Goal: Task Accomplishment & Management: Use online tool/utility

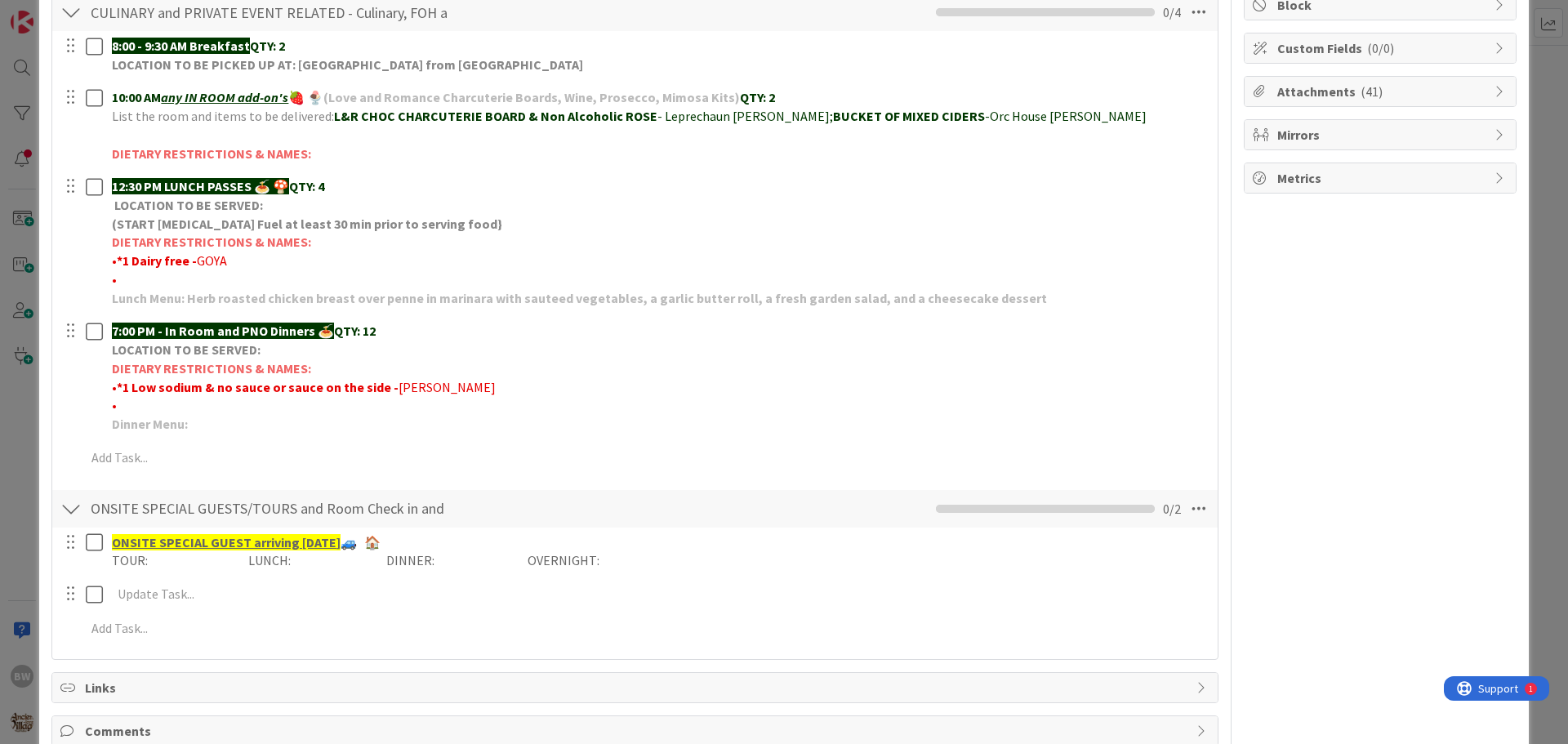
scroll to position [245, 0]
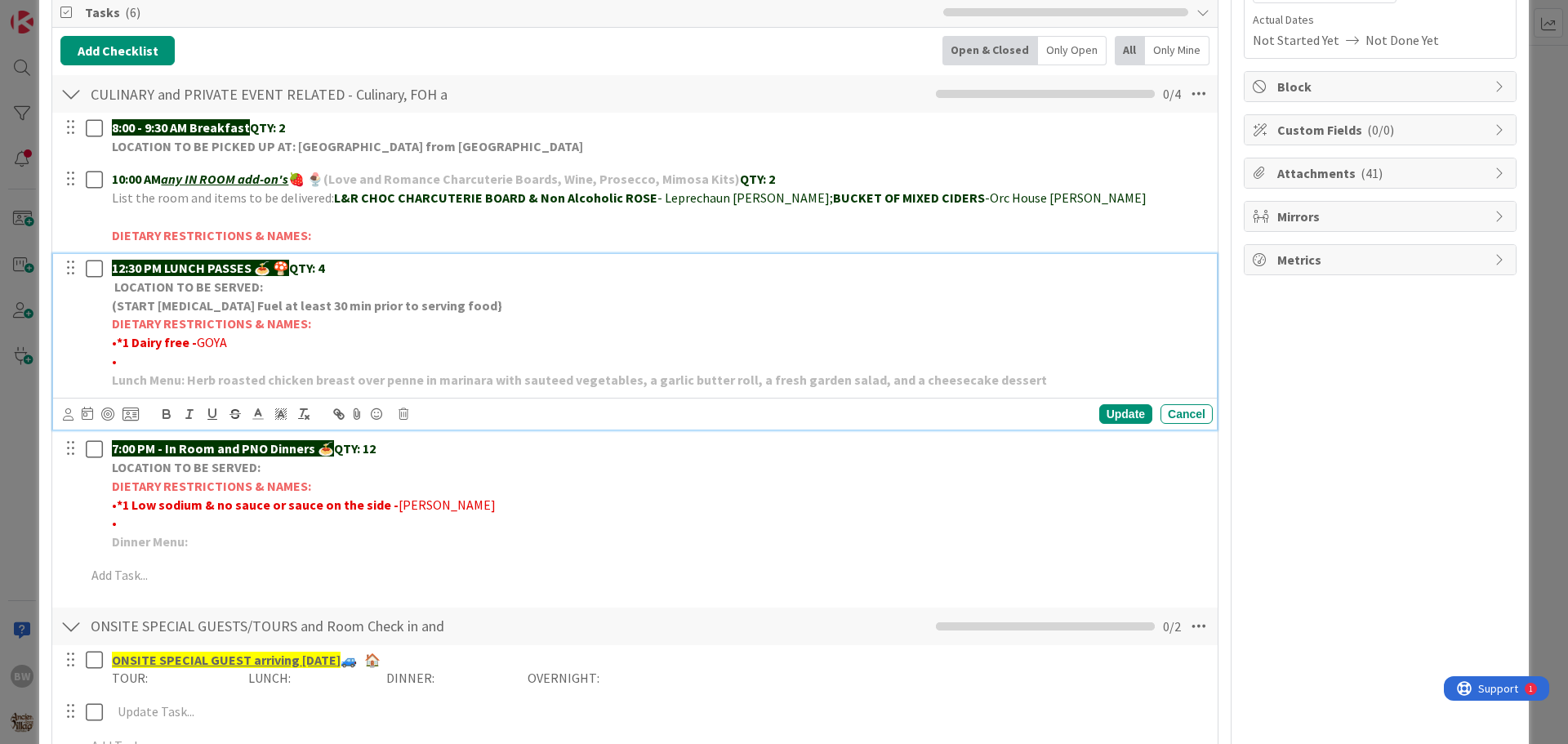
click at [131, 363] on p "•" at bounding box center [659, 361] width 1094 height 19
drag, startPoint x: 170, startPoint y: 361, endPoint x: 148, endPoint y: 360, distance: 22.0
click at [148, 360] on span "•*2 No [PERSON_NAME]" at bounding box center [180, 361] width 136 height 16
click at [170, 360] on span "•*2 No [PERSON_NAME]" at bounding box center [180, 361] width 136 height 16
drag, startPoint x: 171, startPoint y: 360, endPoint x: 118, endPoint y: 357, distance: 53.1
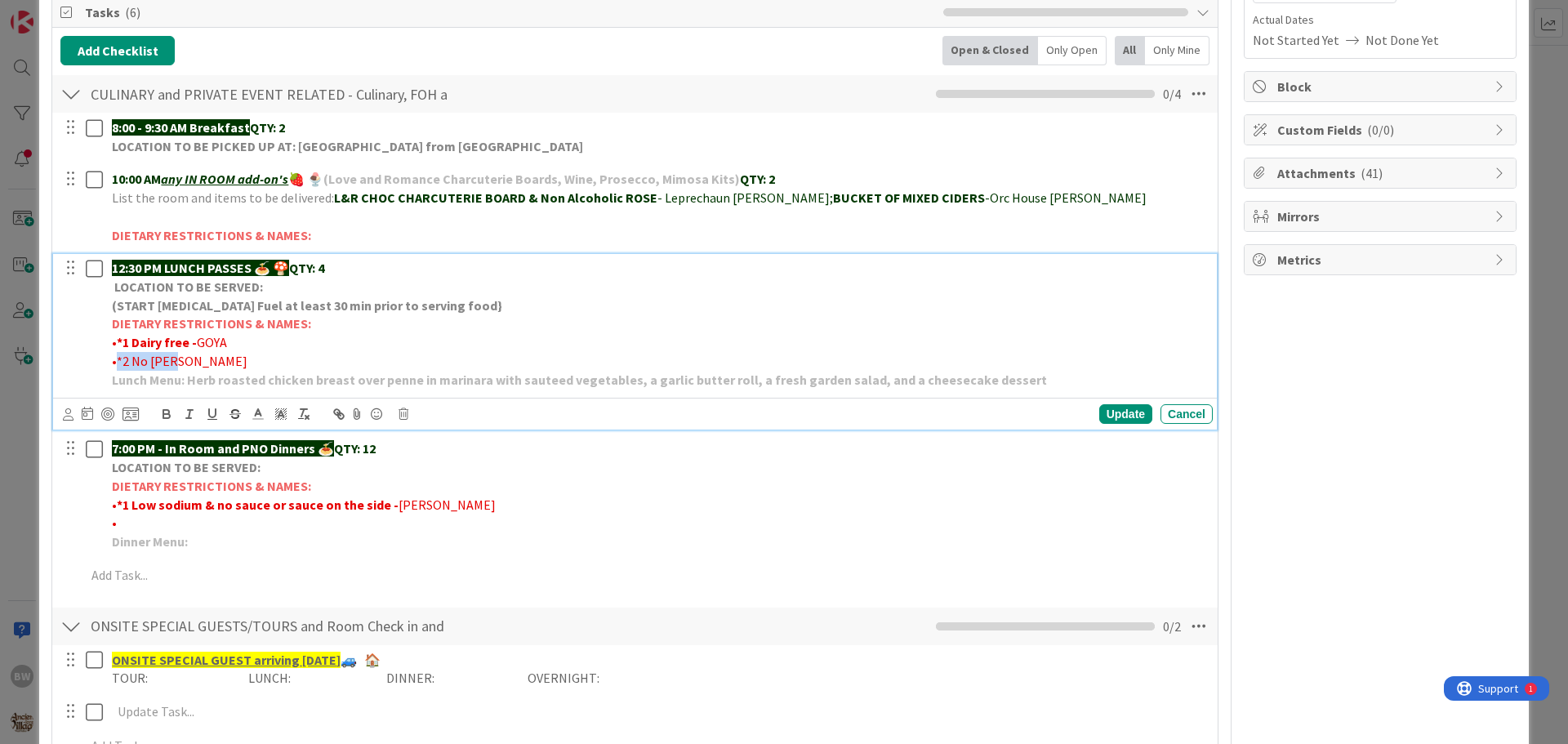
click at [118, 357] on span "•*2 No [PERSON_NAME]" at bounding box center [180, 361] width 136 height 16
click at [164, 415] on icon "button" at bounding box center [166, 416] width 7 height 4
click at [320, 339] on p "• *1 Dairy free - GOYA" at bounding box center [659, 342] width 1094 height 19
click at [1114, 407] on div "Update" at bounding box center [1125, 414] width 53 height 19
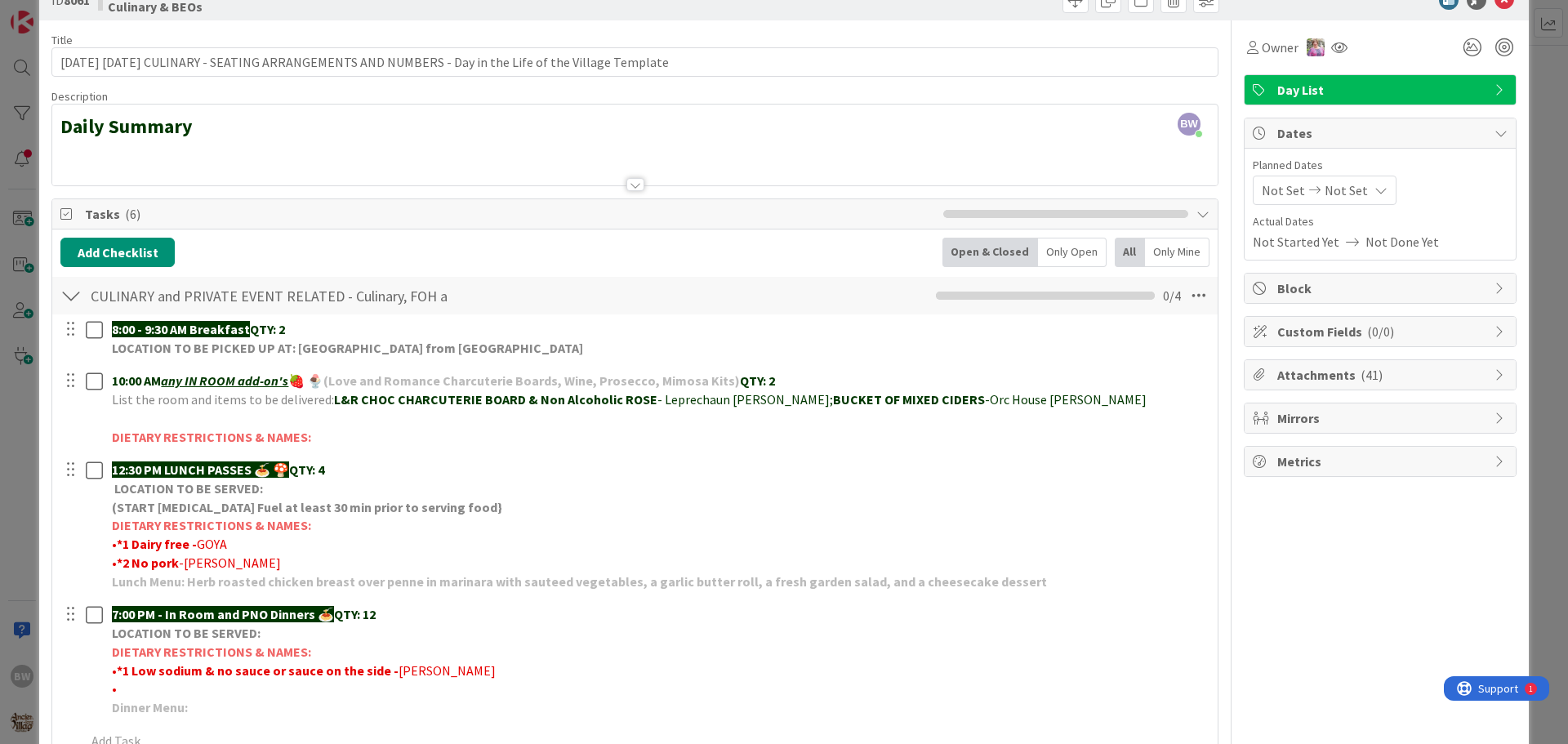
scroll to position [0, 0]
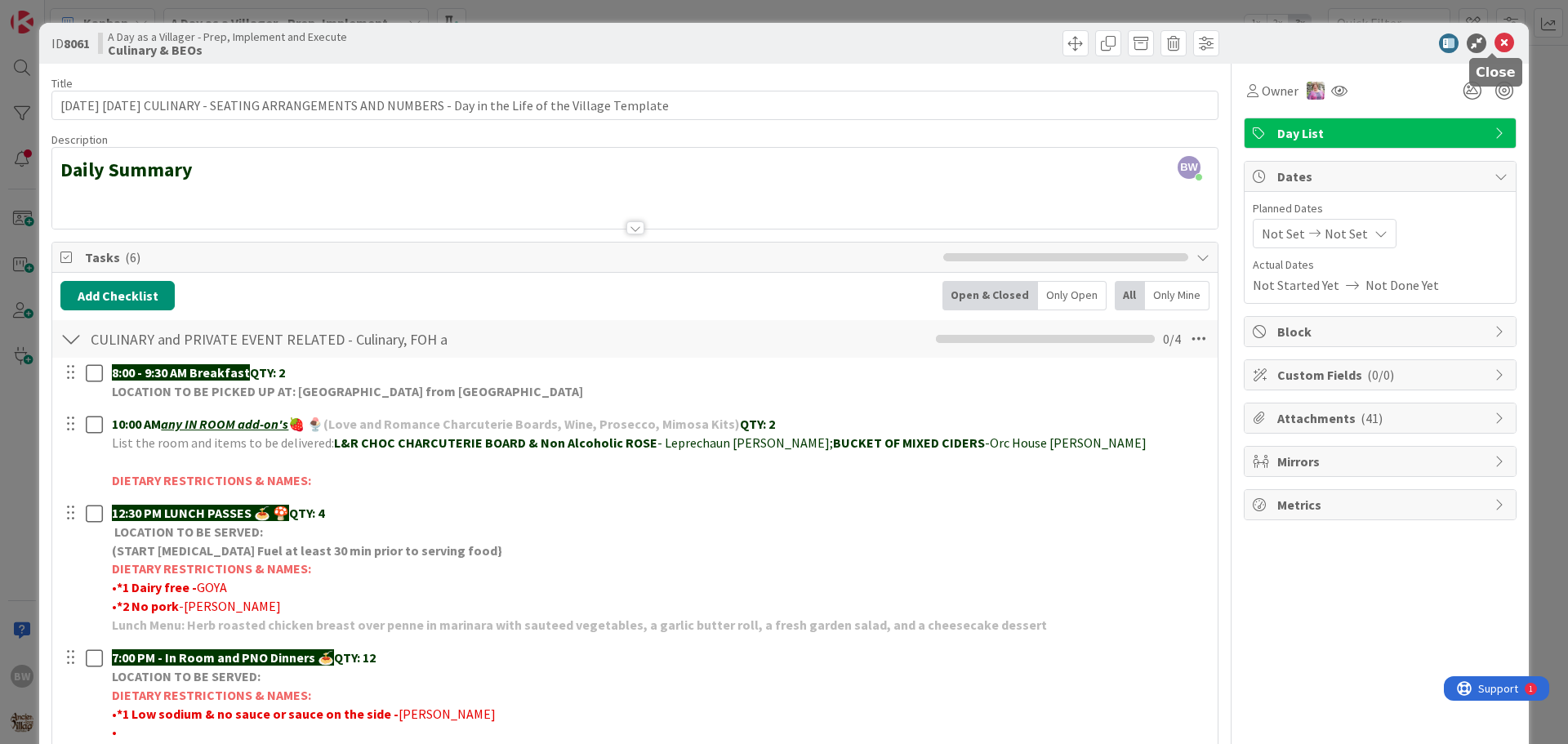
click at [1494, 43] on icon at bounding box center [1504, 43] width 19 height 19
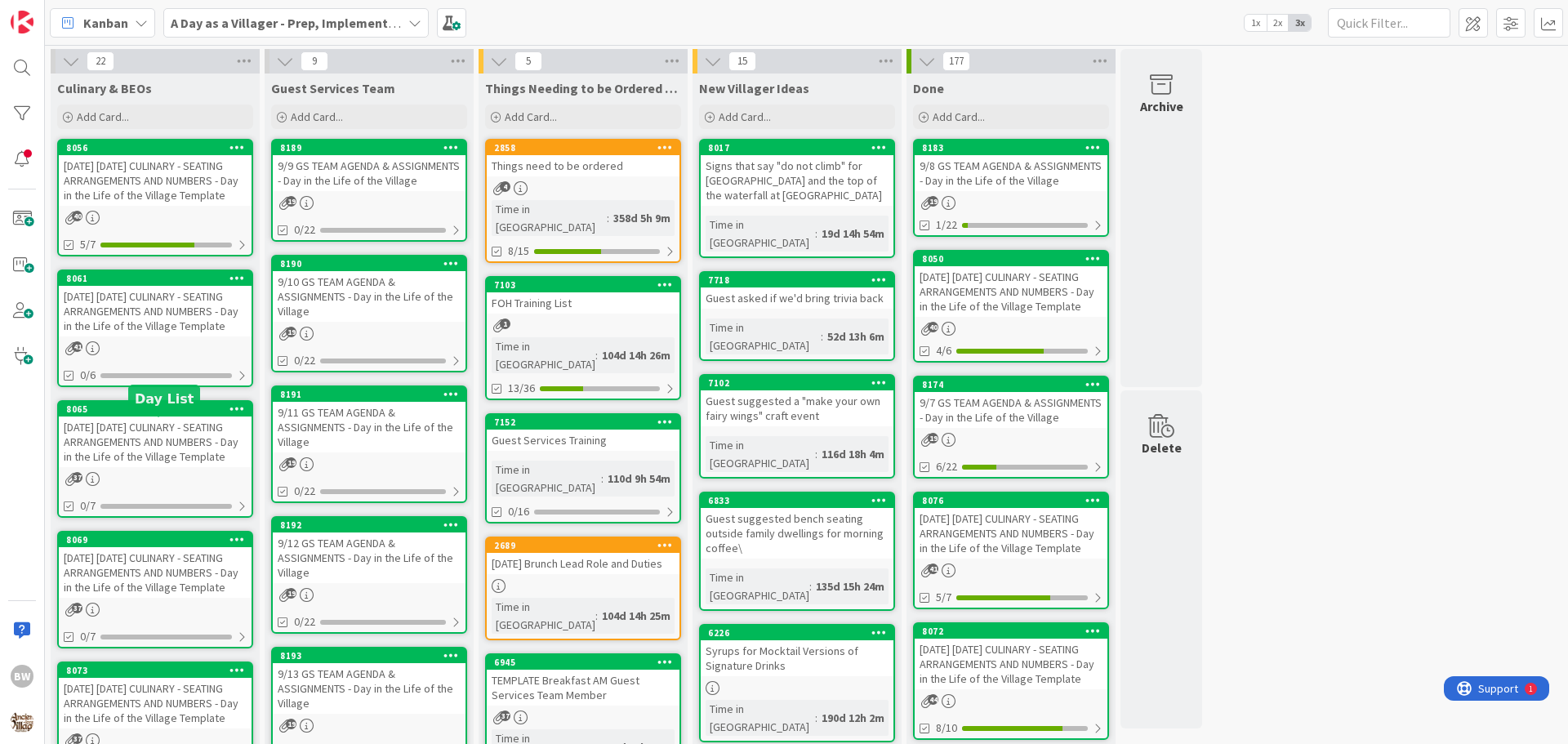
click at [124, 415] on div "8065" at bounding box center [159, 409] width 186 height 11
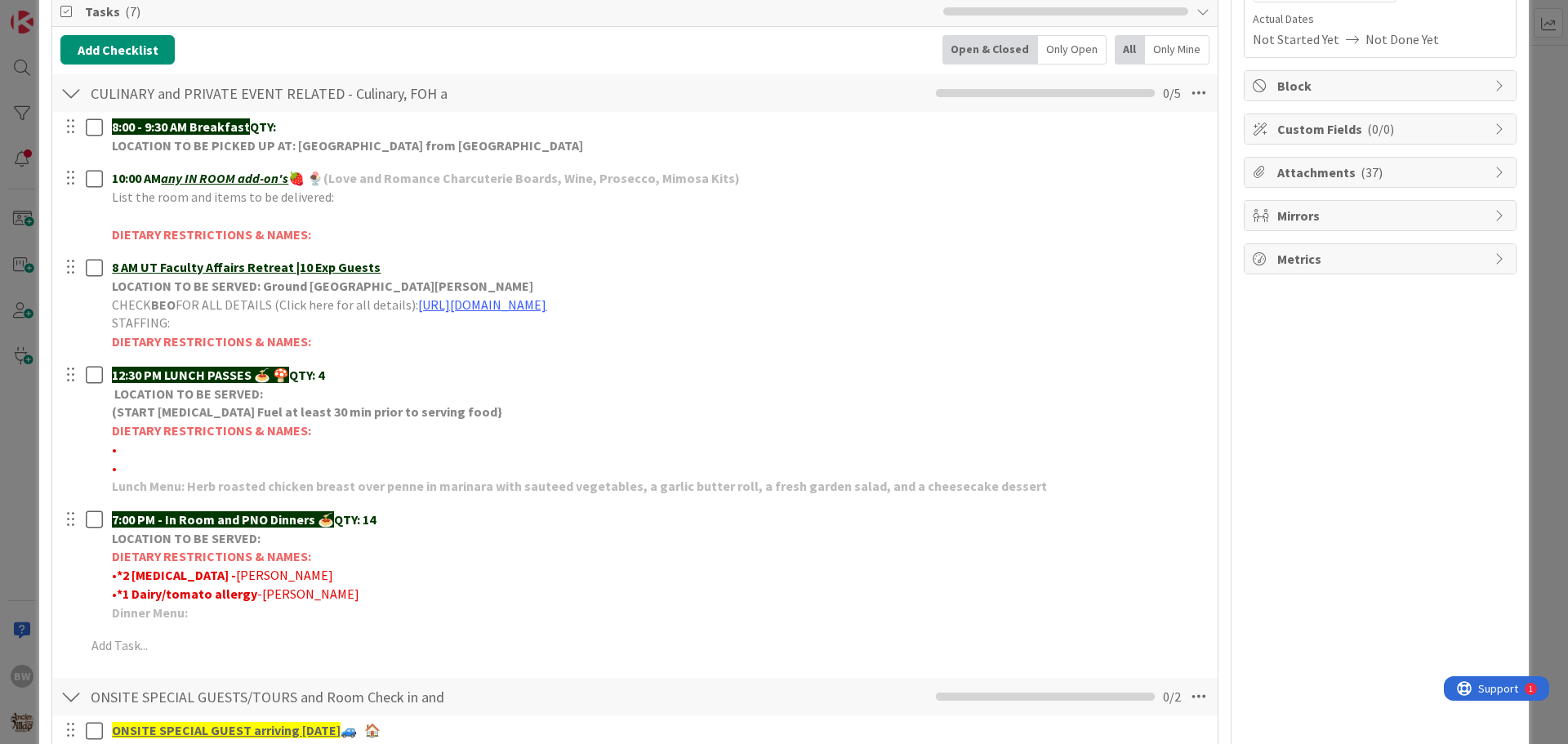
scroll to position [245, 0]
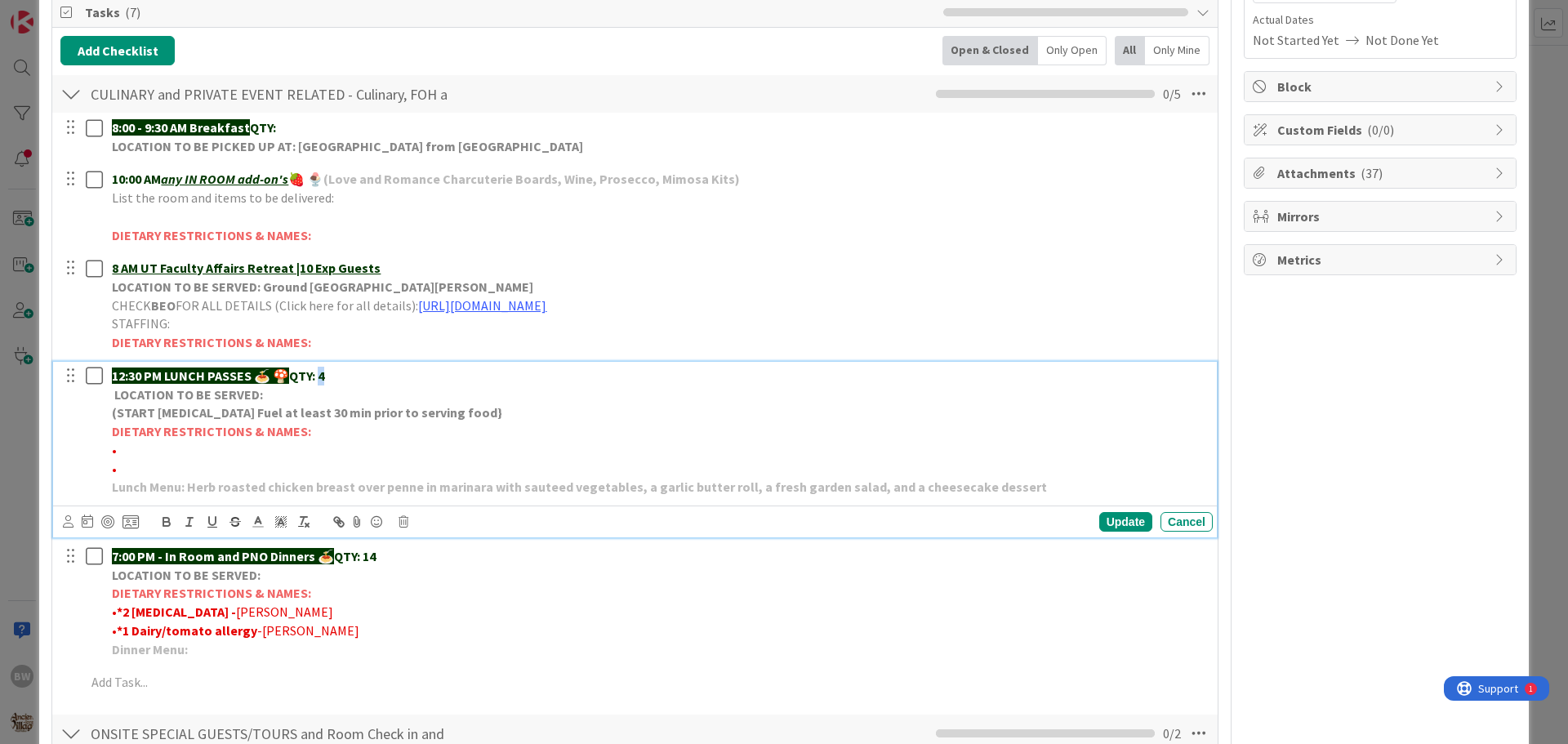
drag, startPoint x: 332, startPoint y: 377, endPoint x: 324, endPoint y: 376, distance: 8.1
click at [324, 376] on p "12:30 PM LUNCH PASSES 🍝 🍄 QTY: 4" at bounding box center [659, 376] width 1094 height 19
click at [1107, 523] on div "Update" at bounding box center [1125, 521] width 53 height 19
click at [123, 449] on p "•" at bounding box center [659, 450] width 1094 height 19
drag, startPoint x: 185, startPoint y: 449, endPoint x: 116, endPoint y: 448, distance: 69.0
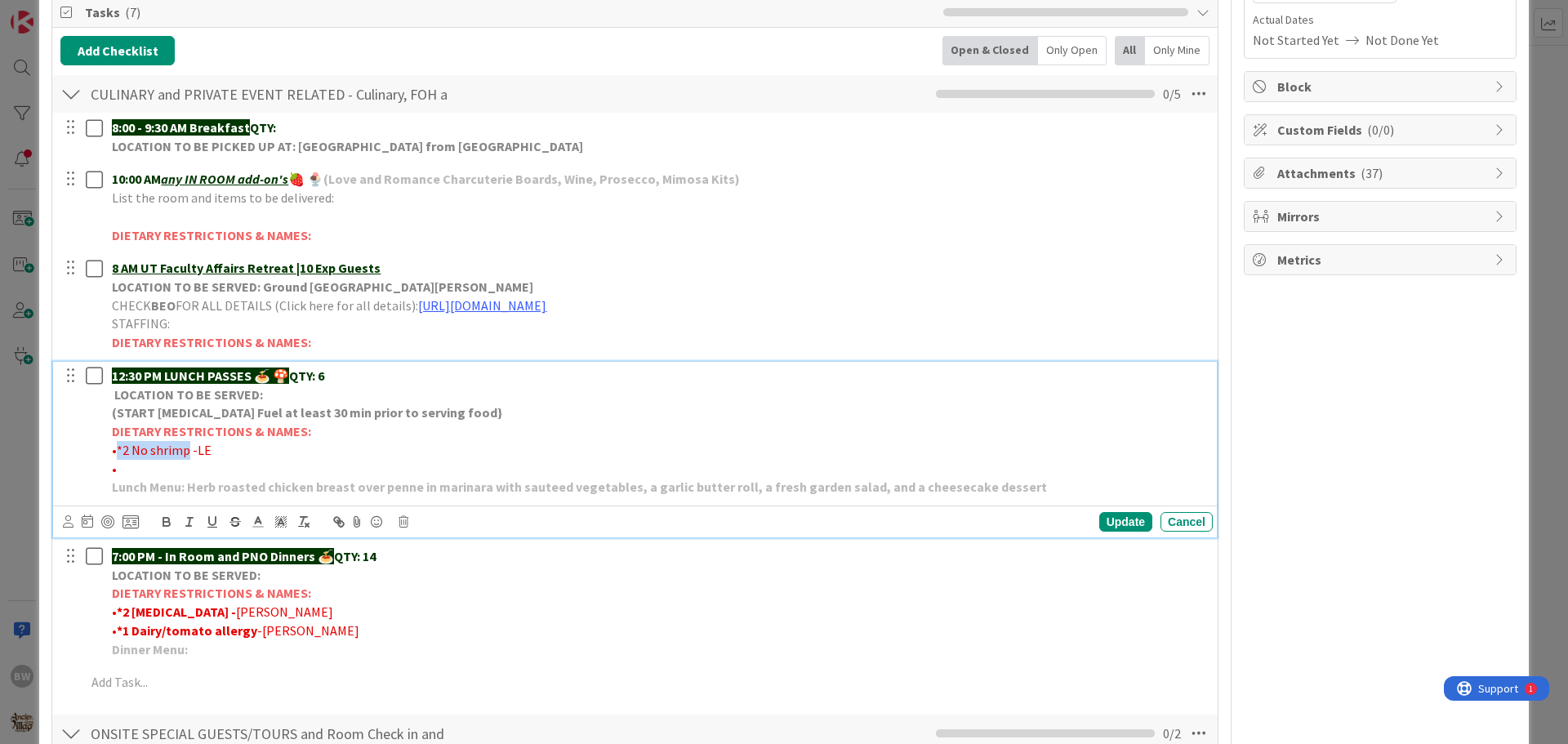
click at [116, 448] on span "•*2 No shrimp -LE" at bounding box center [162, 449] width 99 height 16
click at [168, 520] on icon "button" at bounding box center [166, 519] width 6 height 4
click at [1116, 527] on div "Update" at bounding box center [1125, 521] width 53 height 19
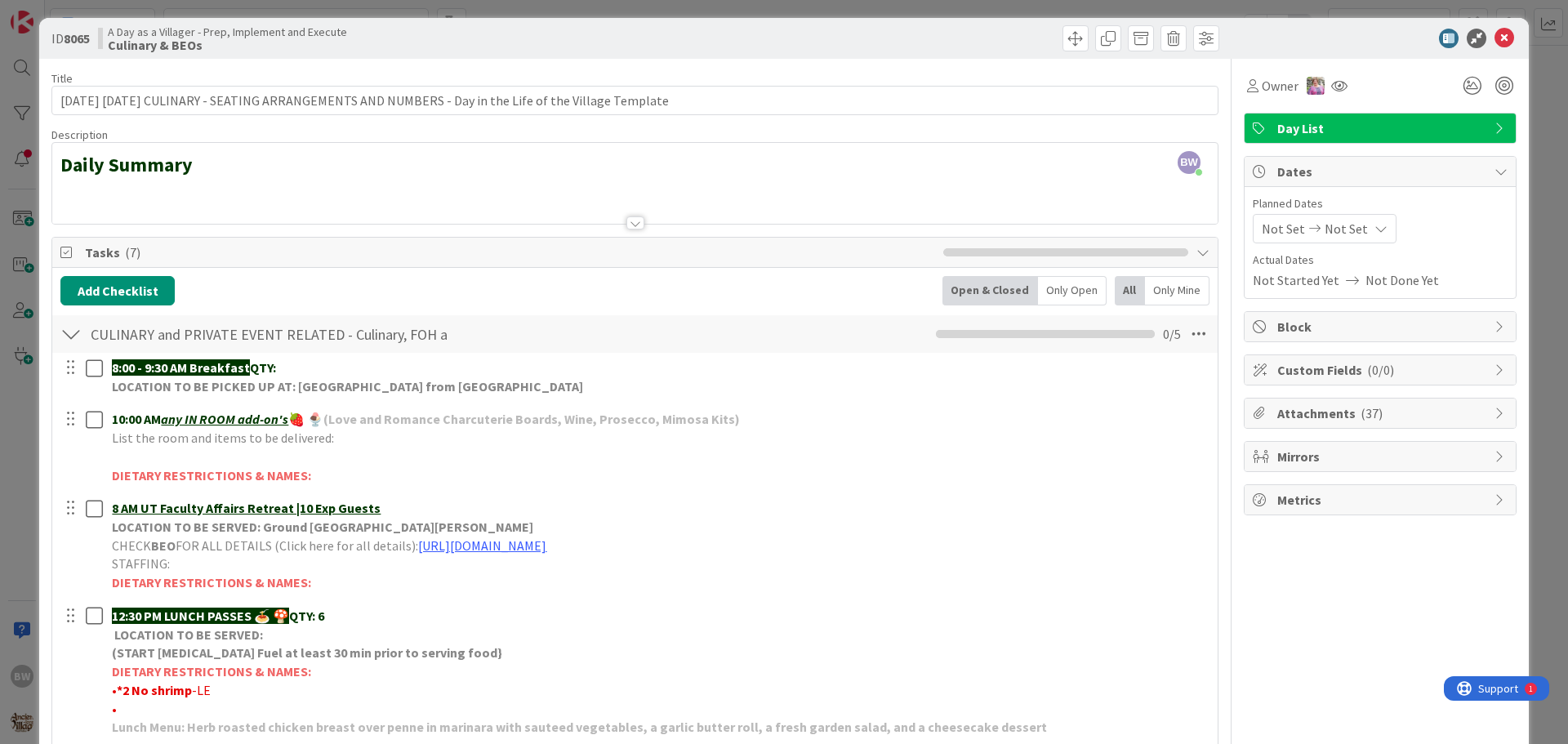
scroll to position [0, 0]
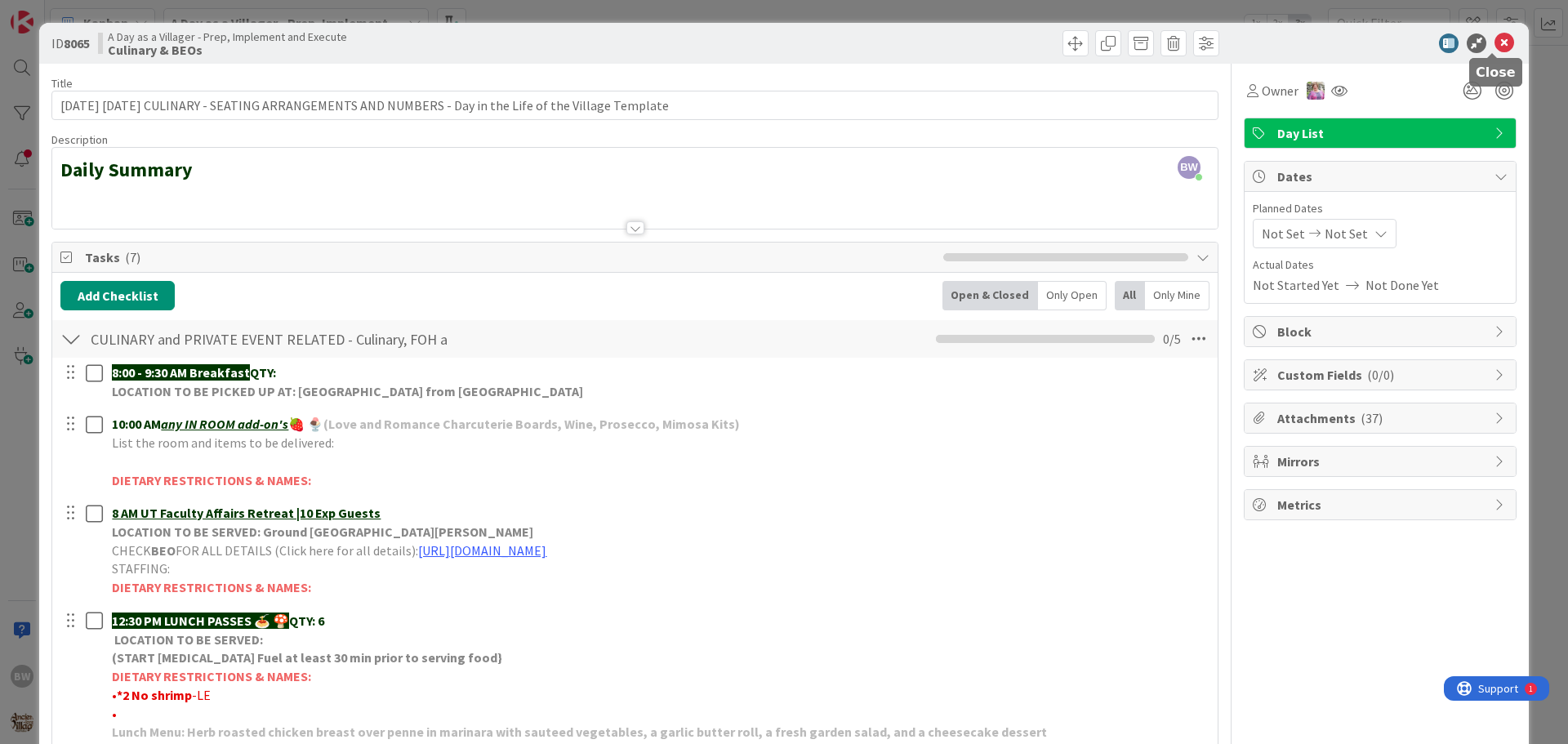
click at [1494, 38] on icon at bounding box center [1504, 43] width 19 height 19
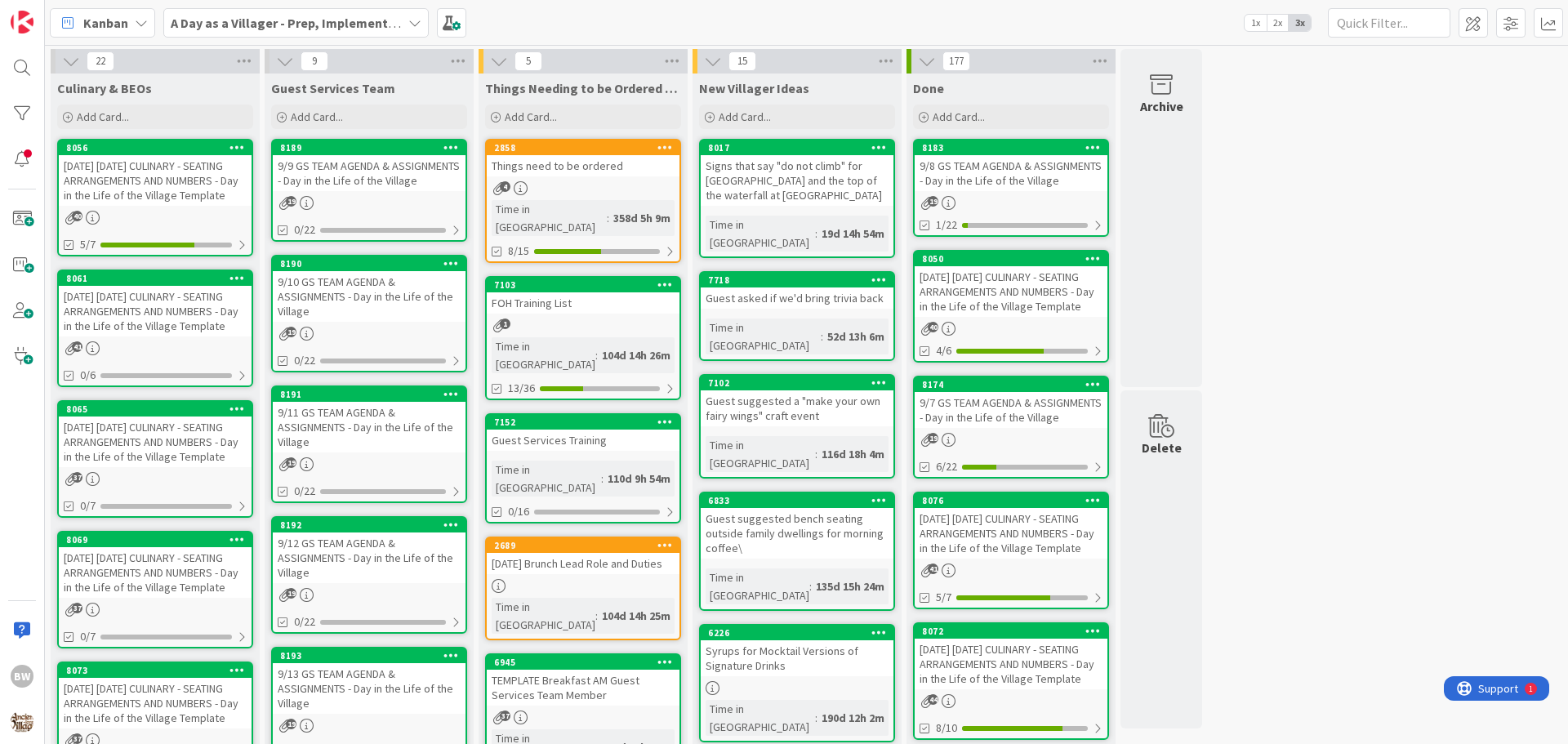
click at [143, 547] on div "8069" at bounding box center [154, 539] width 192 height 14
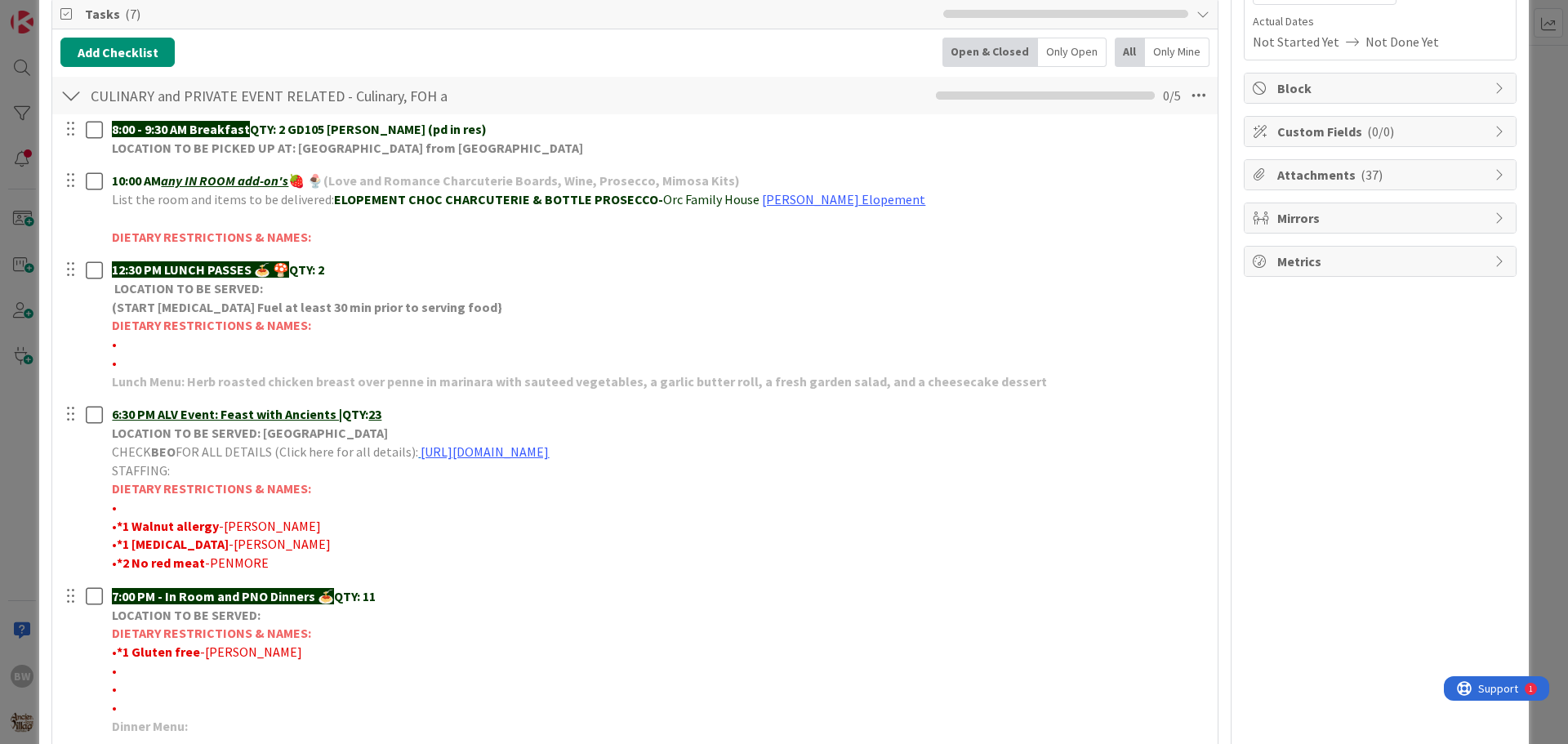
scroll to position [245, 0]
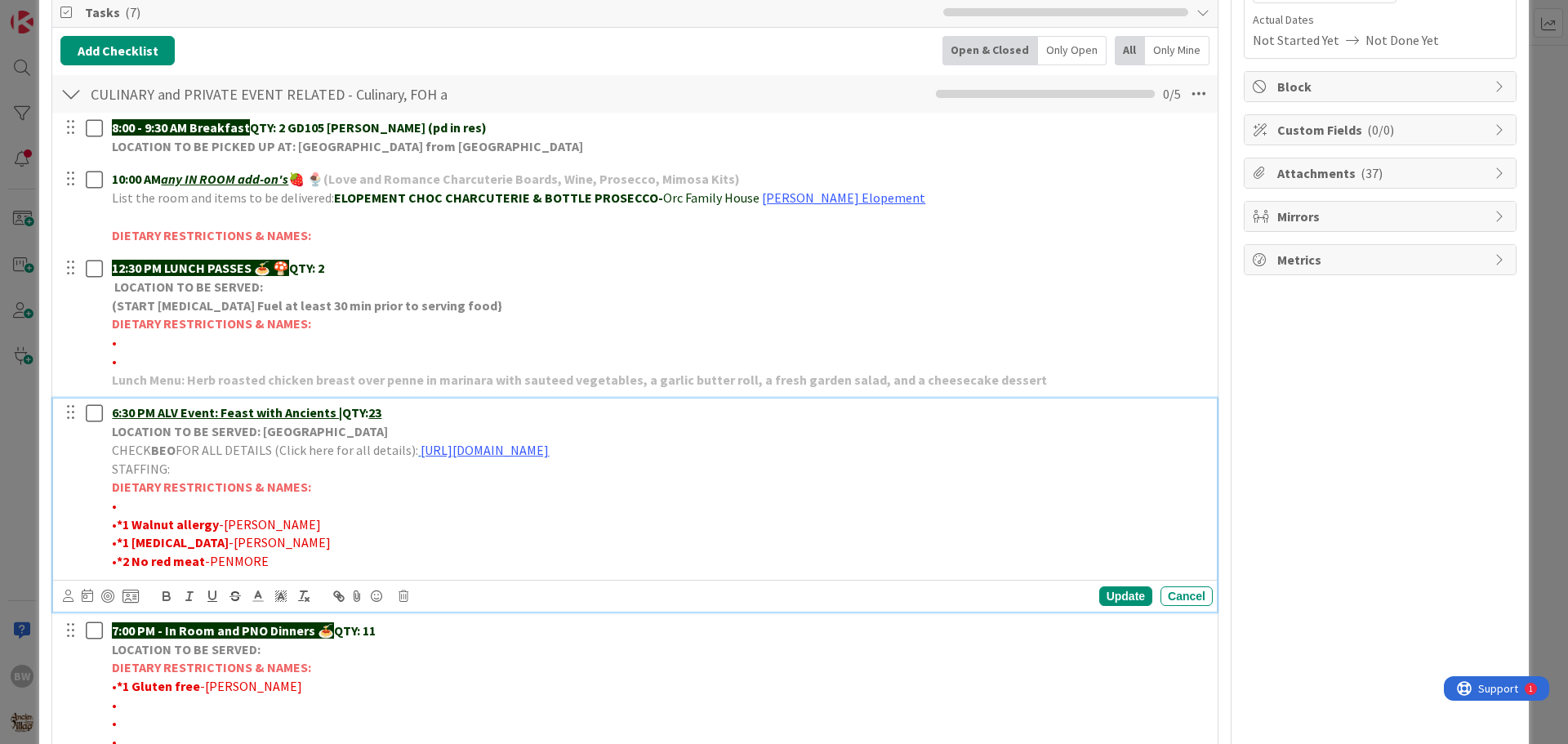
click at [382, 410] on u "23" at bounding box center [375, 412] width 13 height 16
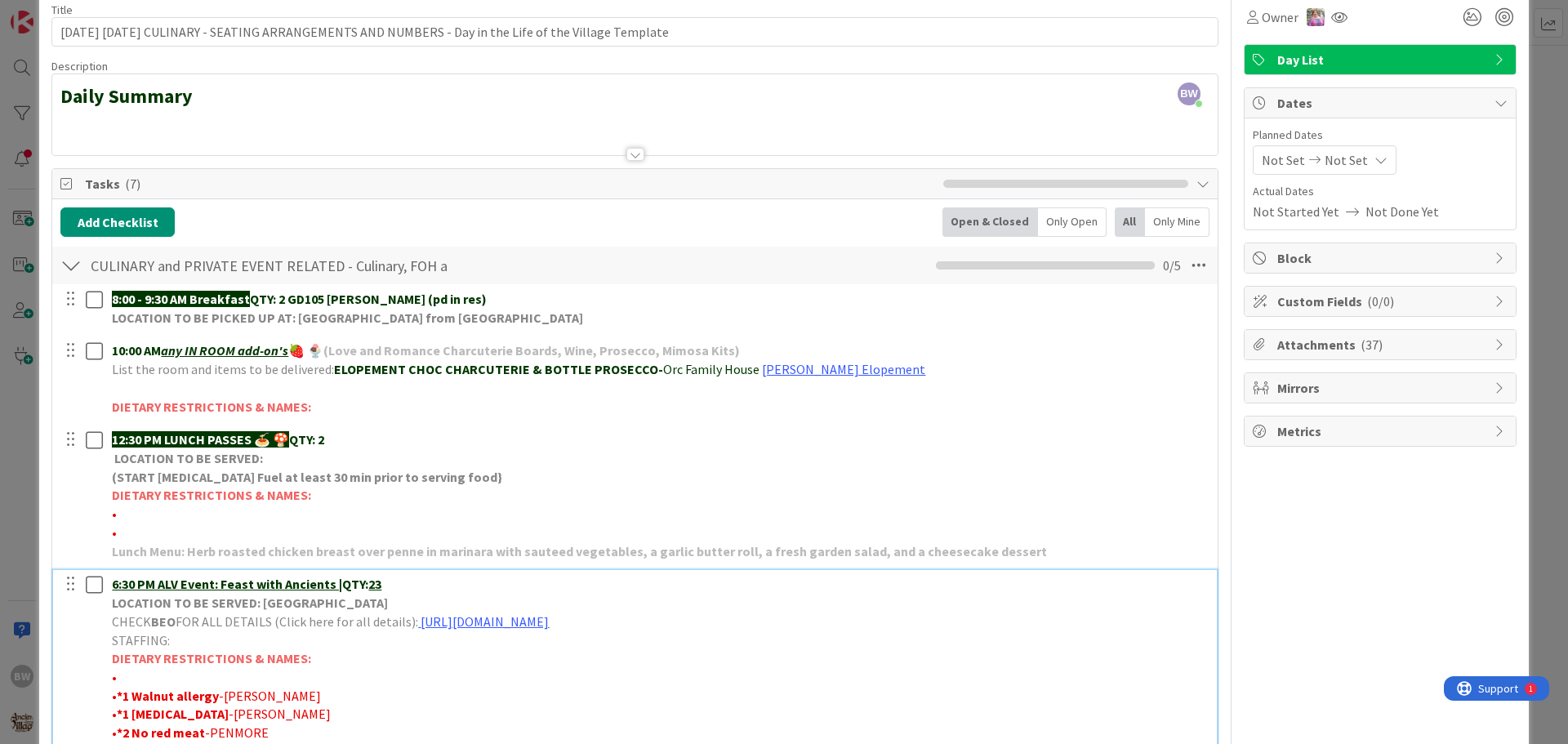
scroll to position [164, 0]
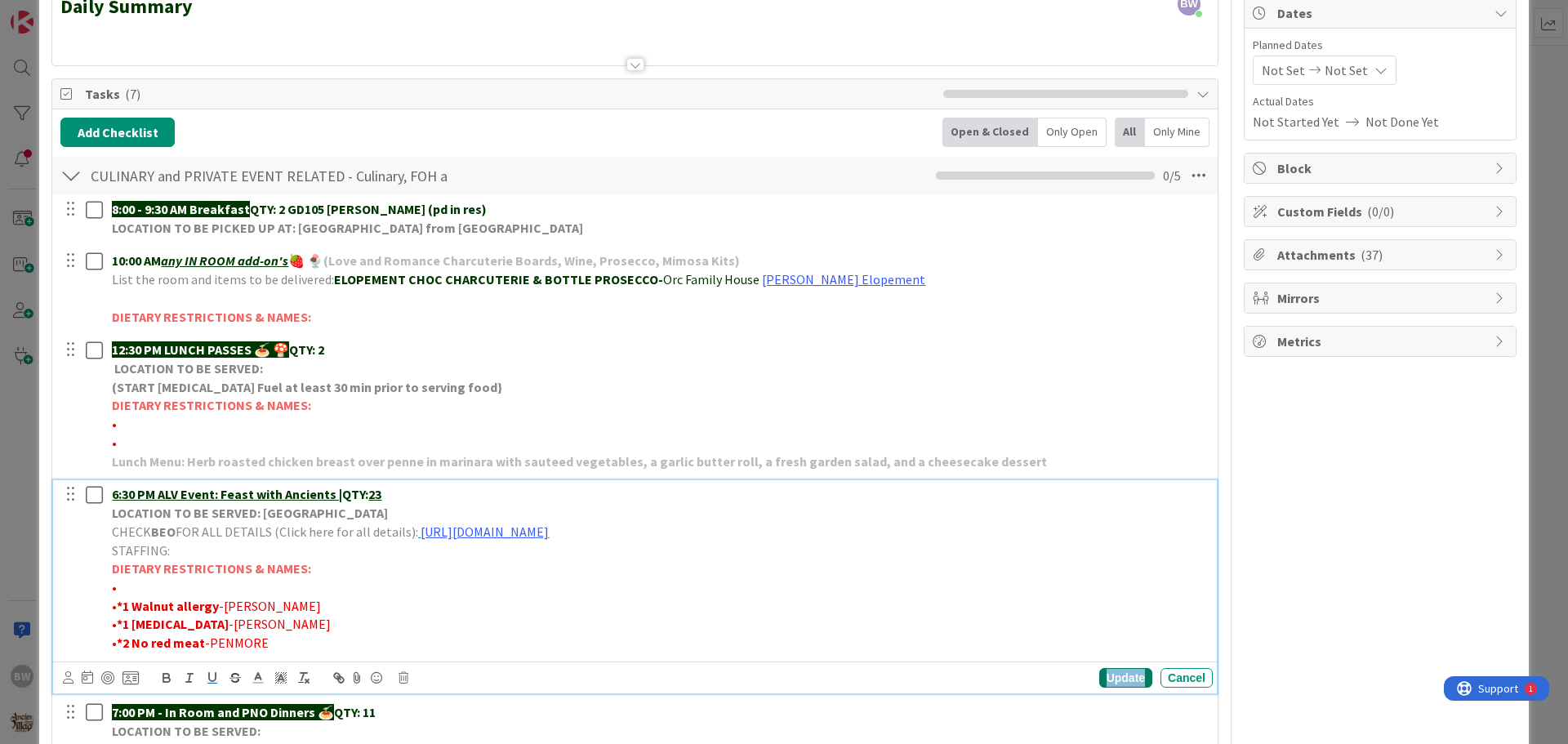
click at [1101, 678] on div "Update" at bounding box center [1125, 677] width 53 height 19
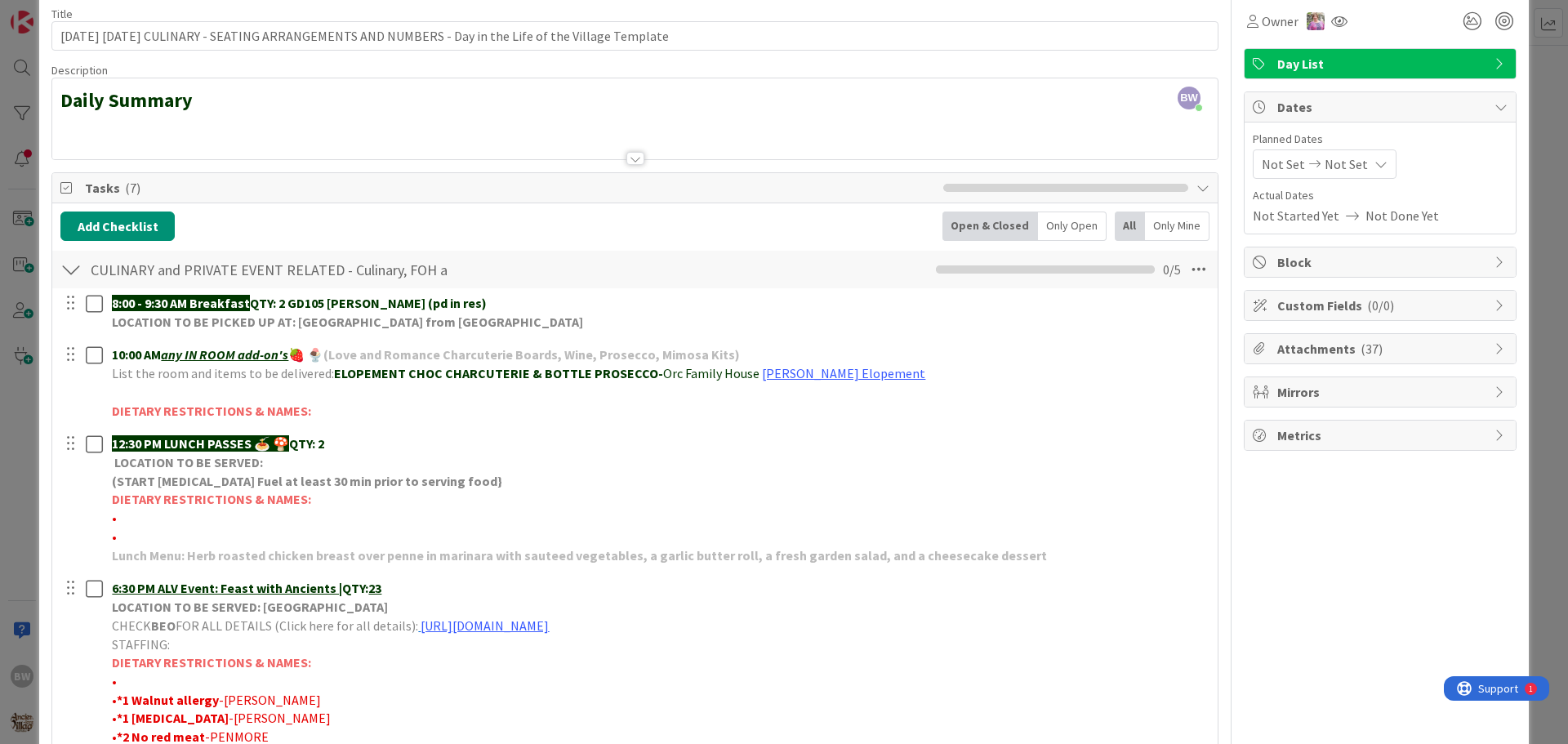
scroll to position [0, 0]
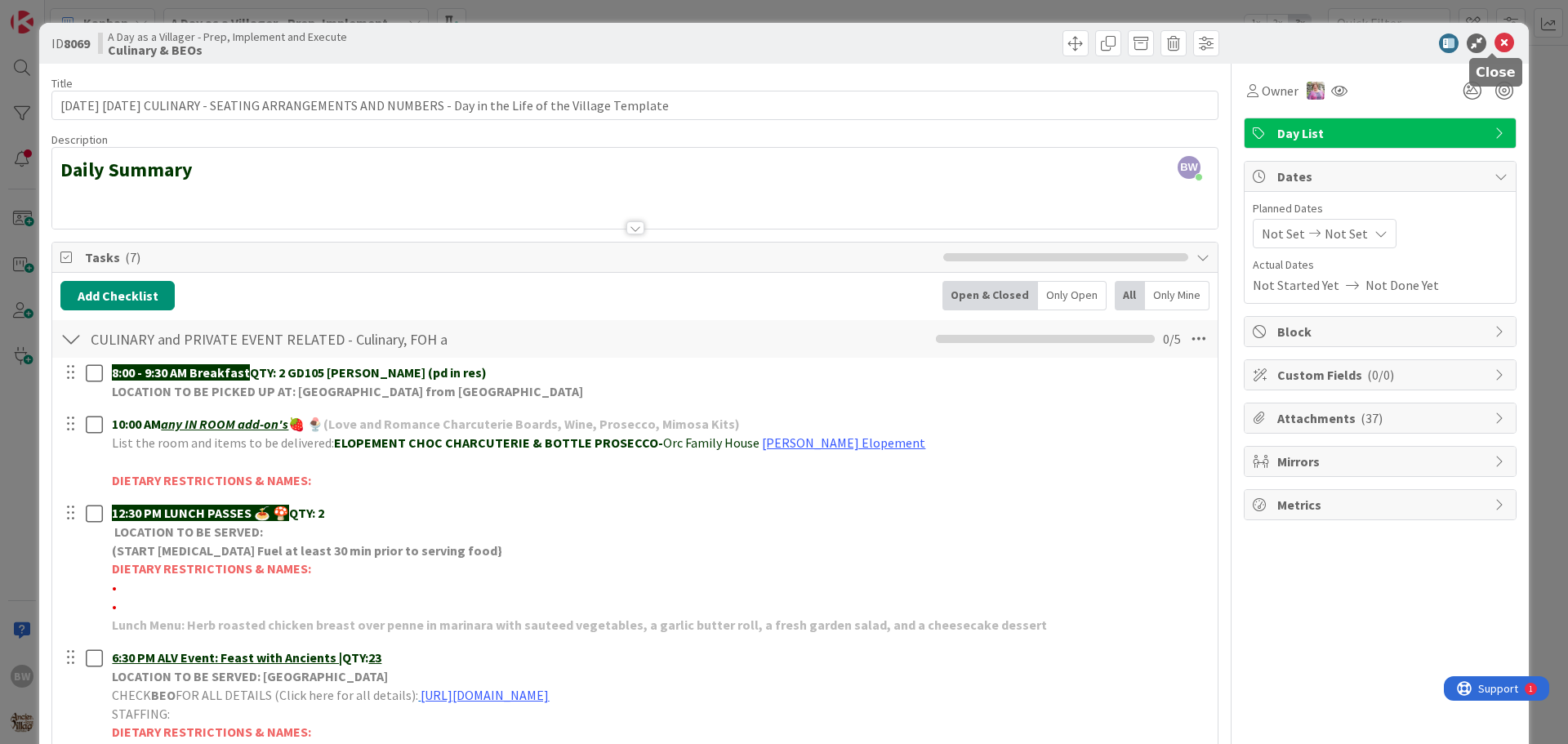
click at [1495, 42] on icon at bounding box center [1504, 43] width 19 height 19
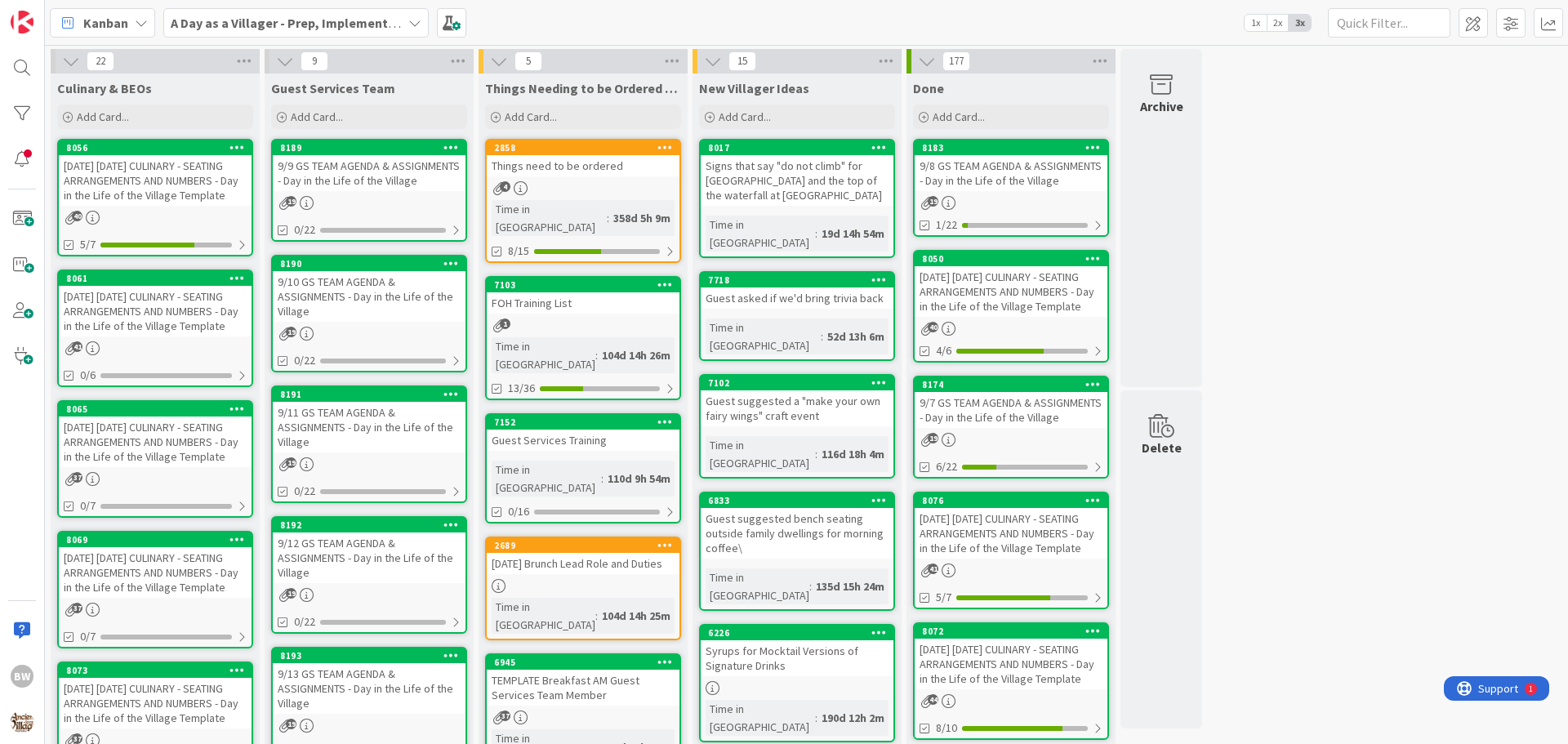
click at [111, 678] on div "8073" at bounding box center [154, 669] width 192 height 14
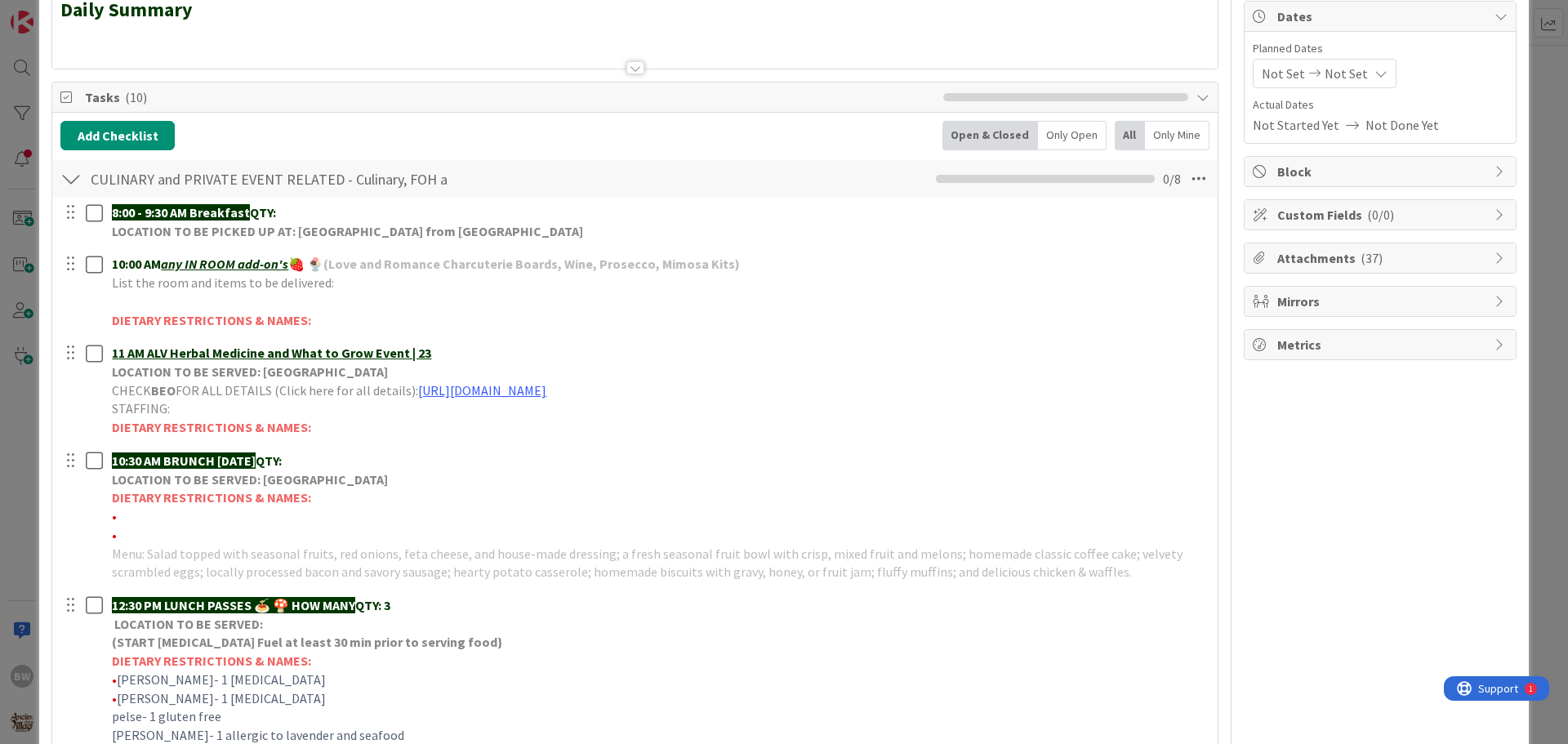
scroll to position [164, 0]
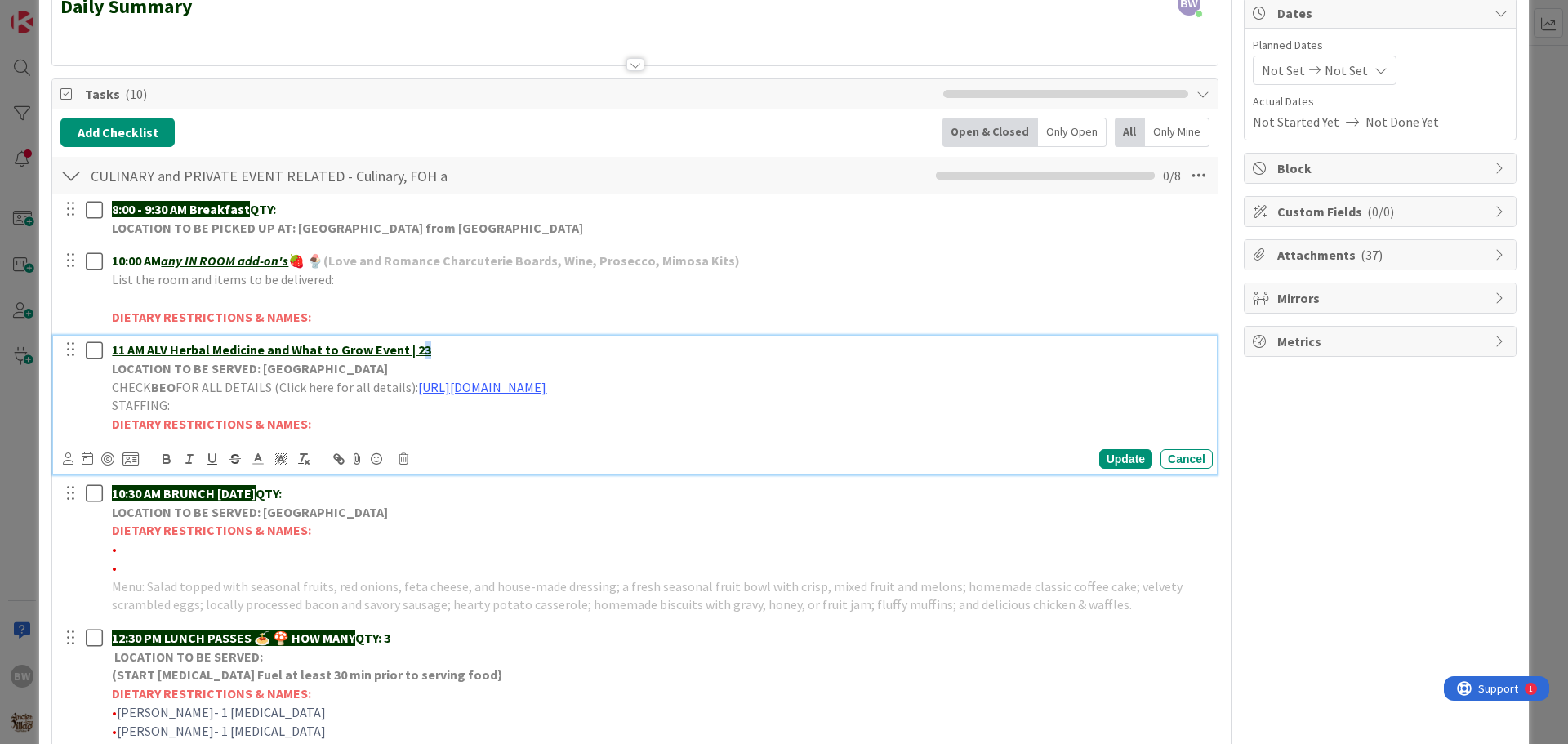
click at [421, 349] on u "11 AM ALV Herbal Medicine and What to Grow Event | 23" at bounding box center [272, 349] width 320 height 16
click at [1103, 458] on div "Update" at bounding box center [1125, 458] width 53 height 19
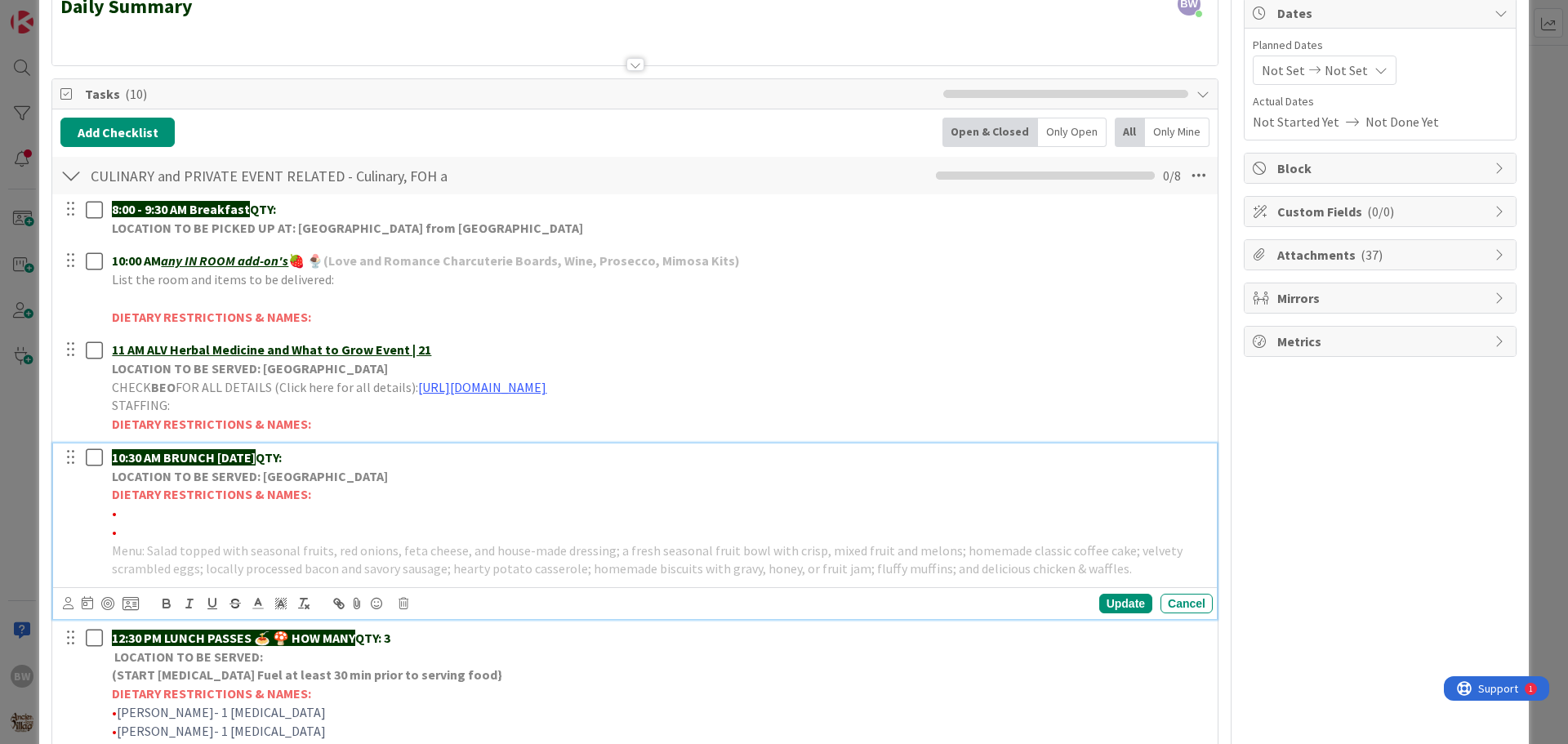
click at [243, 485] on p "DIETARY RESTRICTIONS & NAMES:" at bounding box center [659, 494] width 1094 height 19
click at [404, 608] on icon at bounding box center [404, 603] width 10 height 11
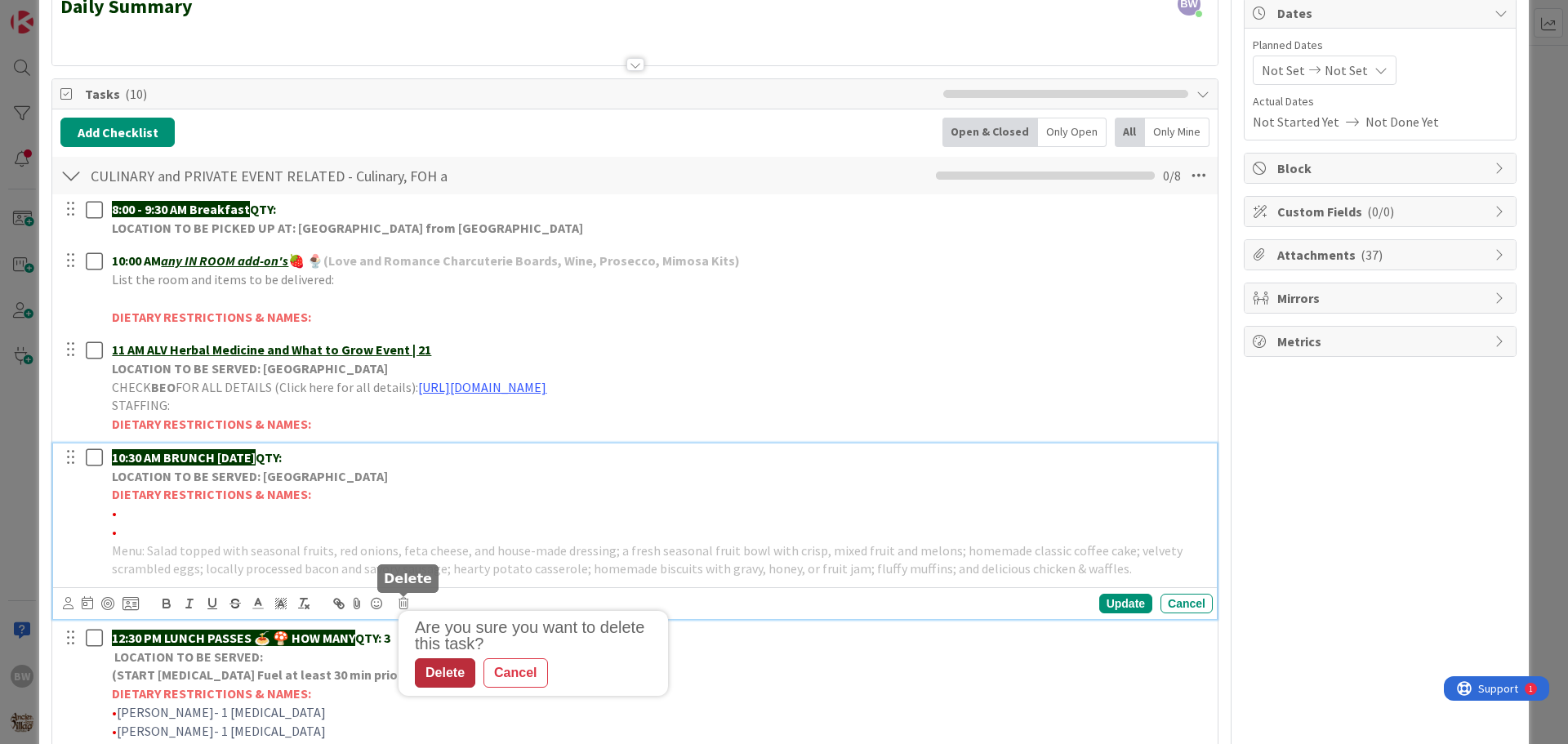
click at [437, 674] on div "Delete" at bounding box center [445, 672] width 60 height 30
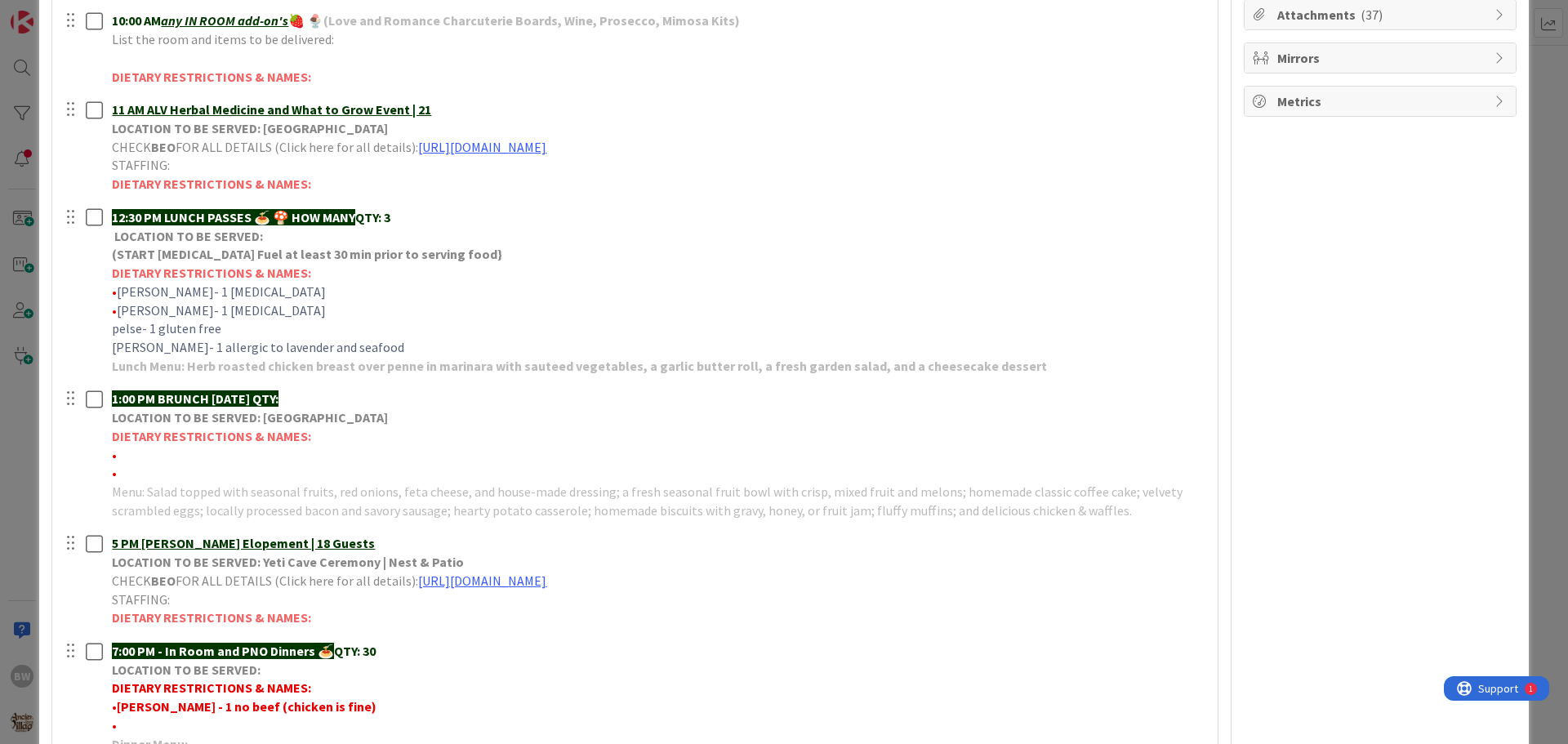
scroll to position [408, 0]
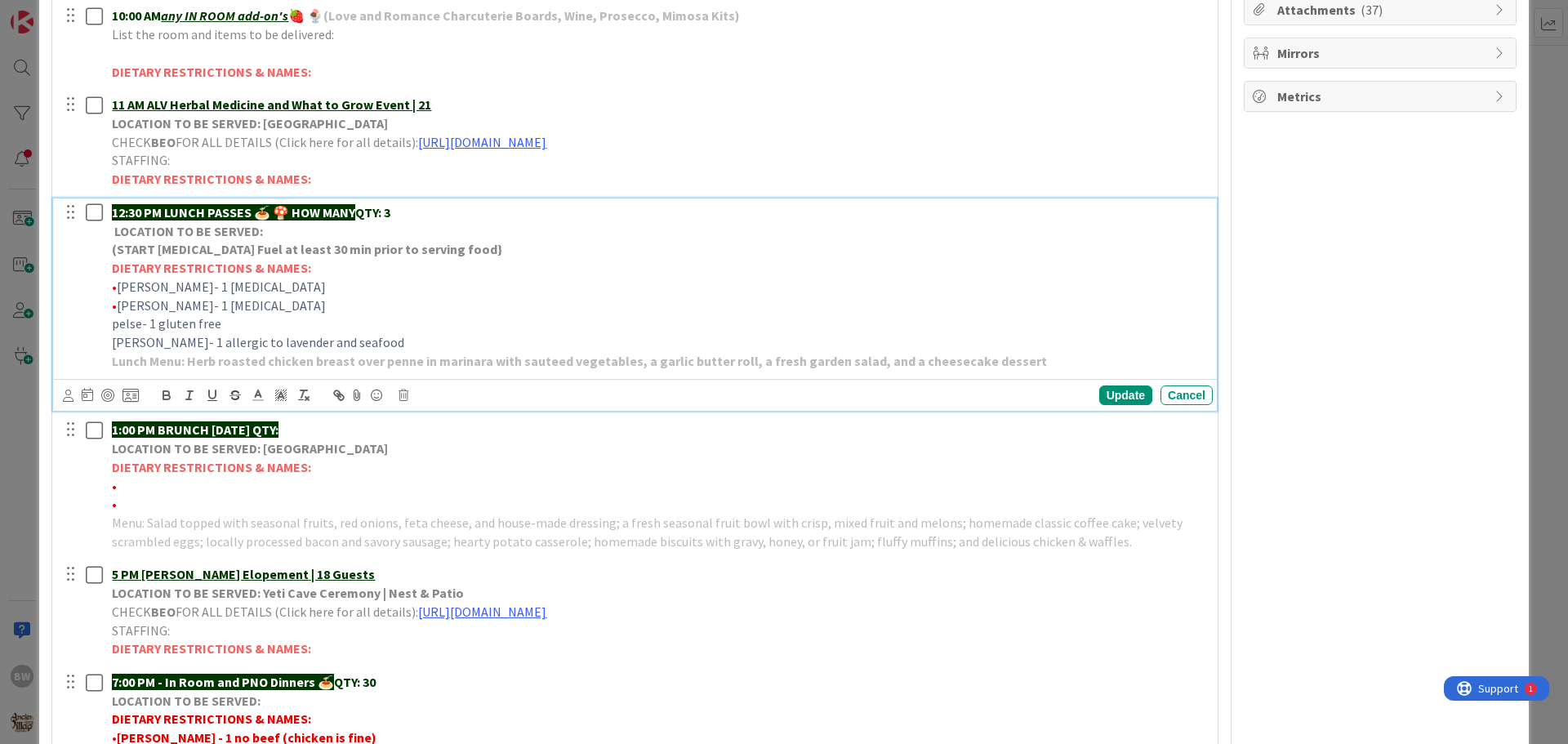
drag, startPoint x: 293, startPoint y: 207, endPoint x: 365, endPoint y: 210, distance: 72.1
click at [365, 210] on p "12:30 PM LUNCH PASSES 🍝 🍄 HOW MANY QTY: 3" at bounding box center [659, 213] width 1094 height 19
click at [1108, 397] on div "Update" at bounding box center [1125, 395] width 53 height 19
click at [325, 211] on p "12:30 PM LUNCH PASSES 🍝 🍄 QTY: 3" at bounding box center [659, 213] width 1094 height 19
click at [1114, 398] on div "Update" at bounding box center [1125, 395] width 53 height 19
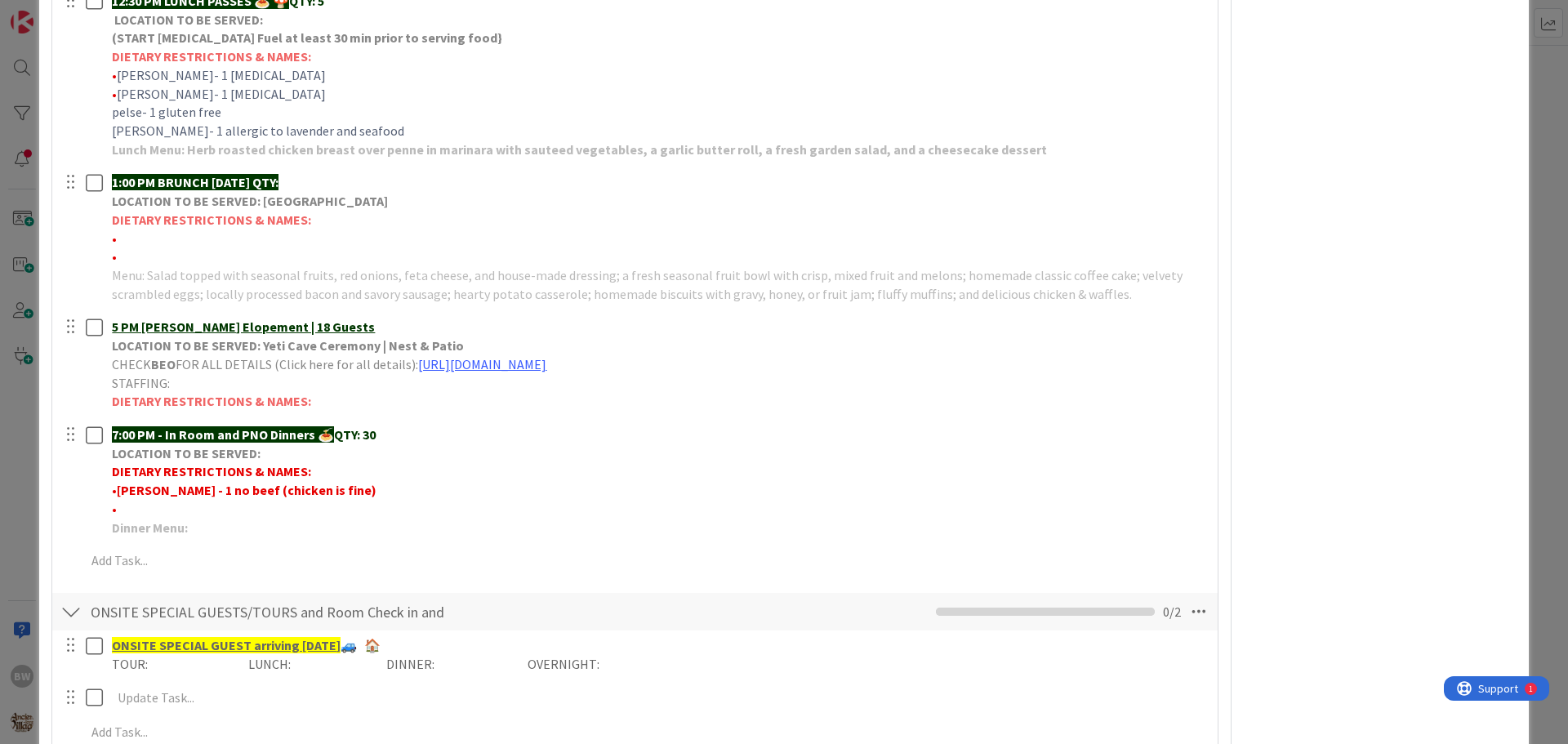
scroll to position [653, 0]
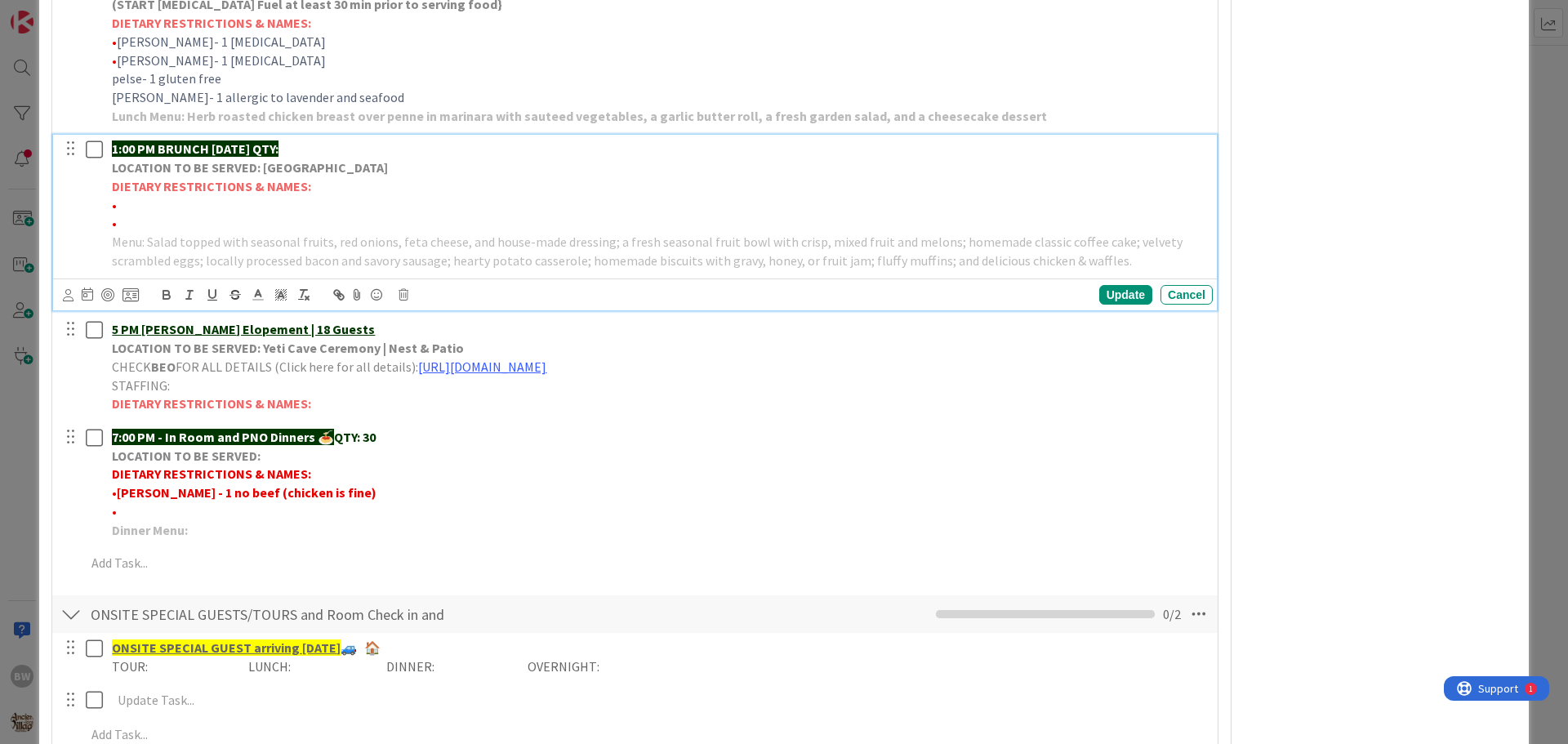
click at [243, 174] on strong "LOCATION TO BE SERVED: [GEOGRAPHIC_DATA]" at bounding box center [250, 166] width 276 height 16
click at [402, 292] on icon at bounding box center [404, 295] width 10 height 11
click at [448, 363] on div "Delete" at bounding box center [445, 363] width 60 height 30
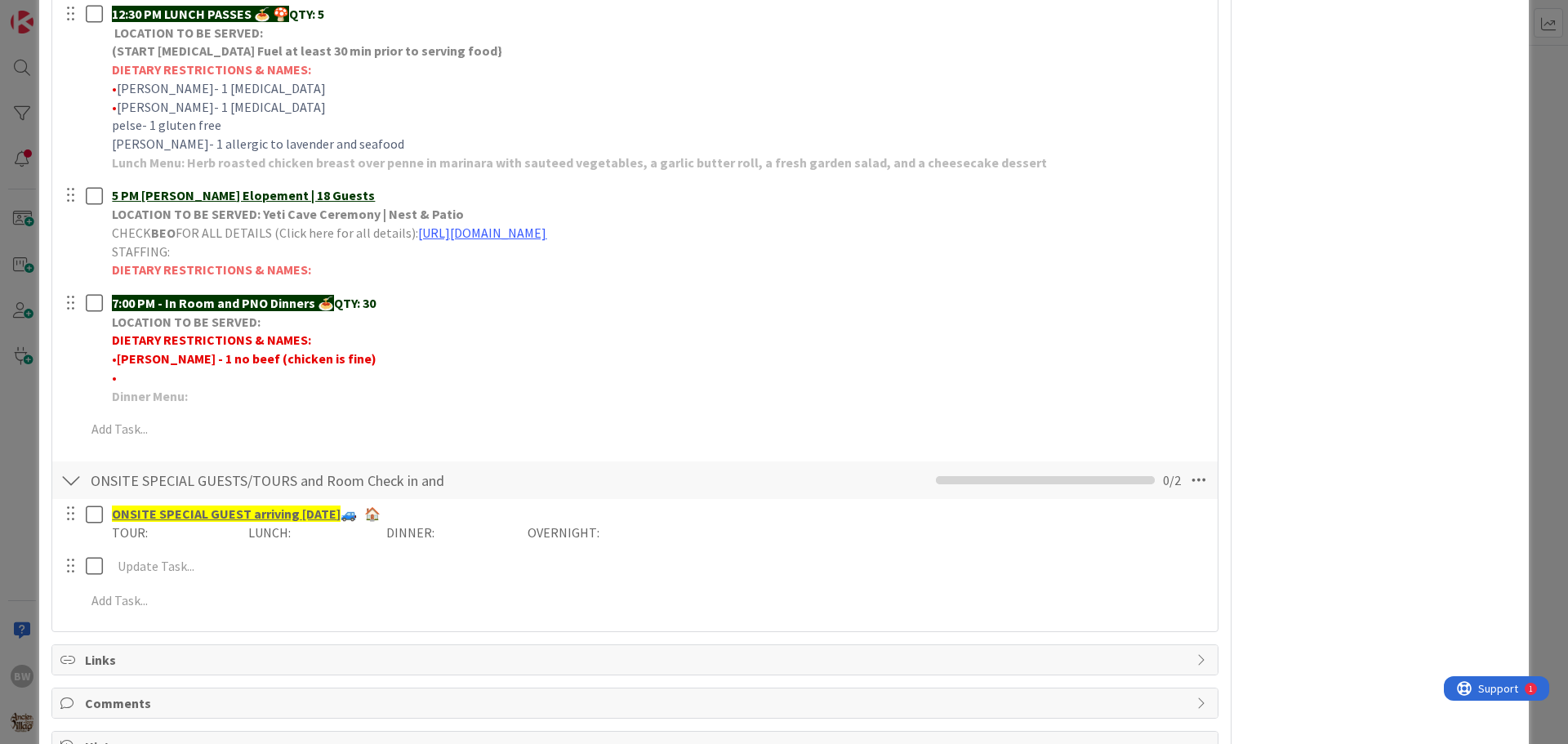
scroll to position [572, 0]
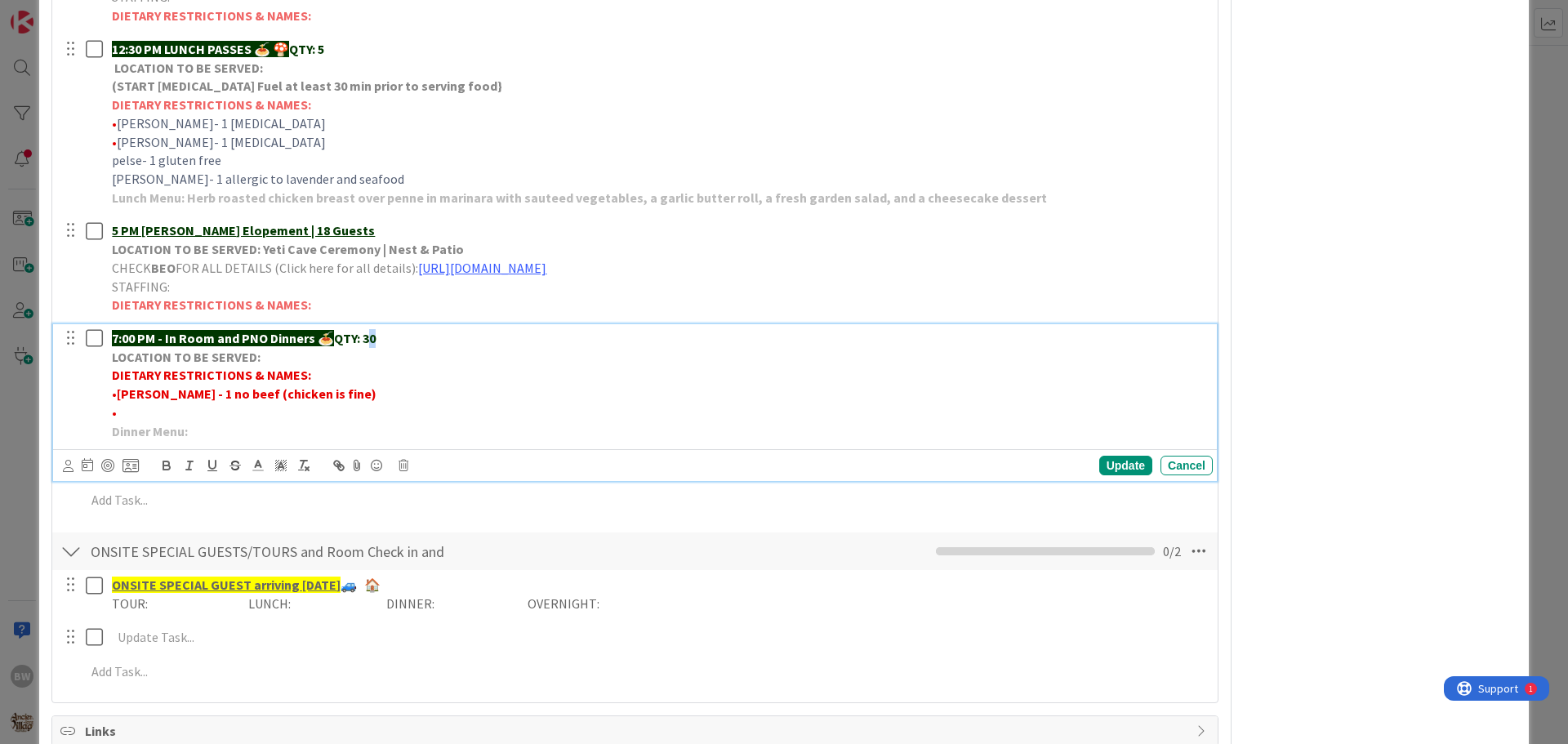
click at [373, 338] on strong "QTY: 30" at bounding box center [355, 338] width 42 height 16
click at [1109, 467] on div "Update" at bounding box center [1125, 465] width 53 height 19
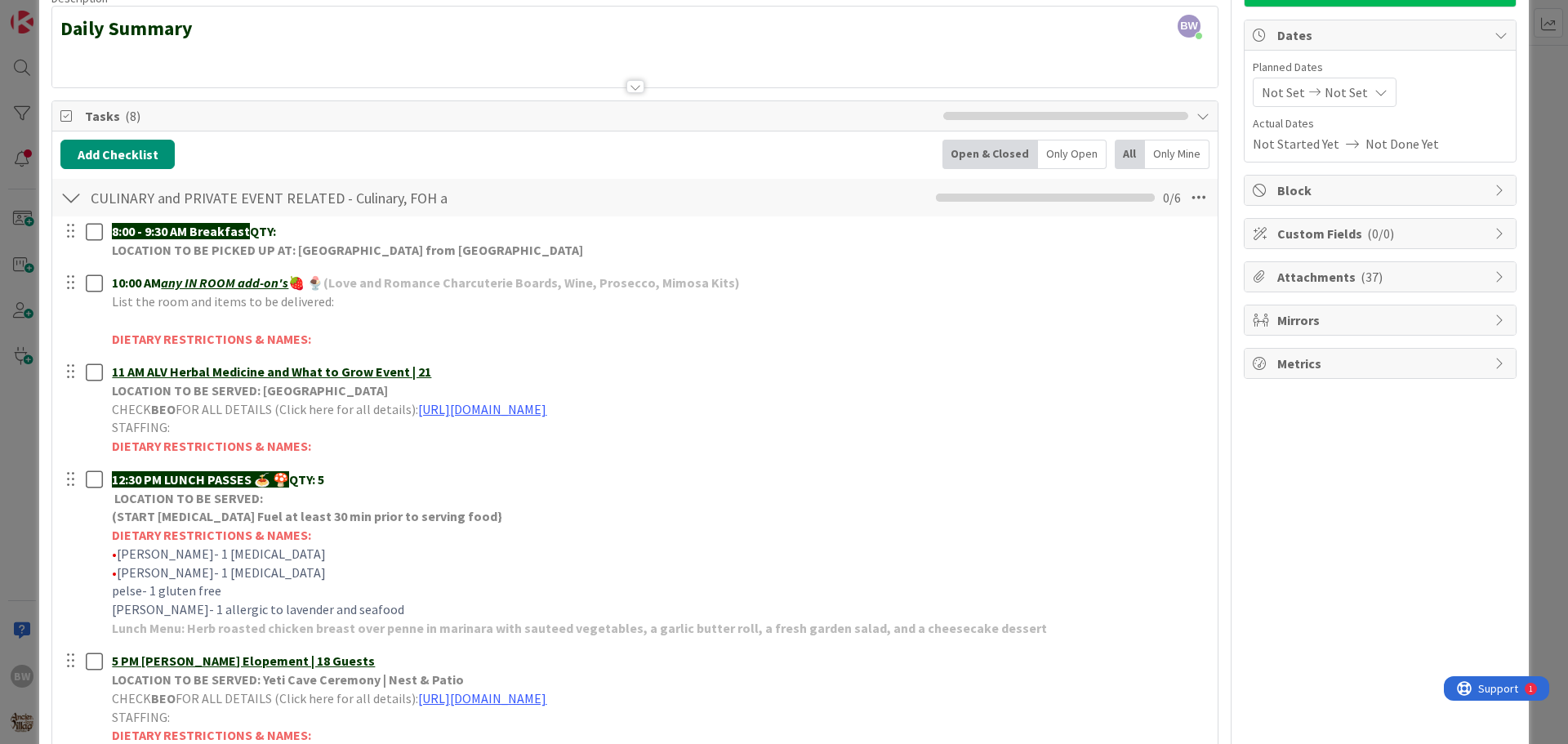
scroll to position [0, 0]
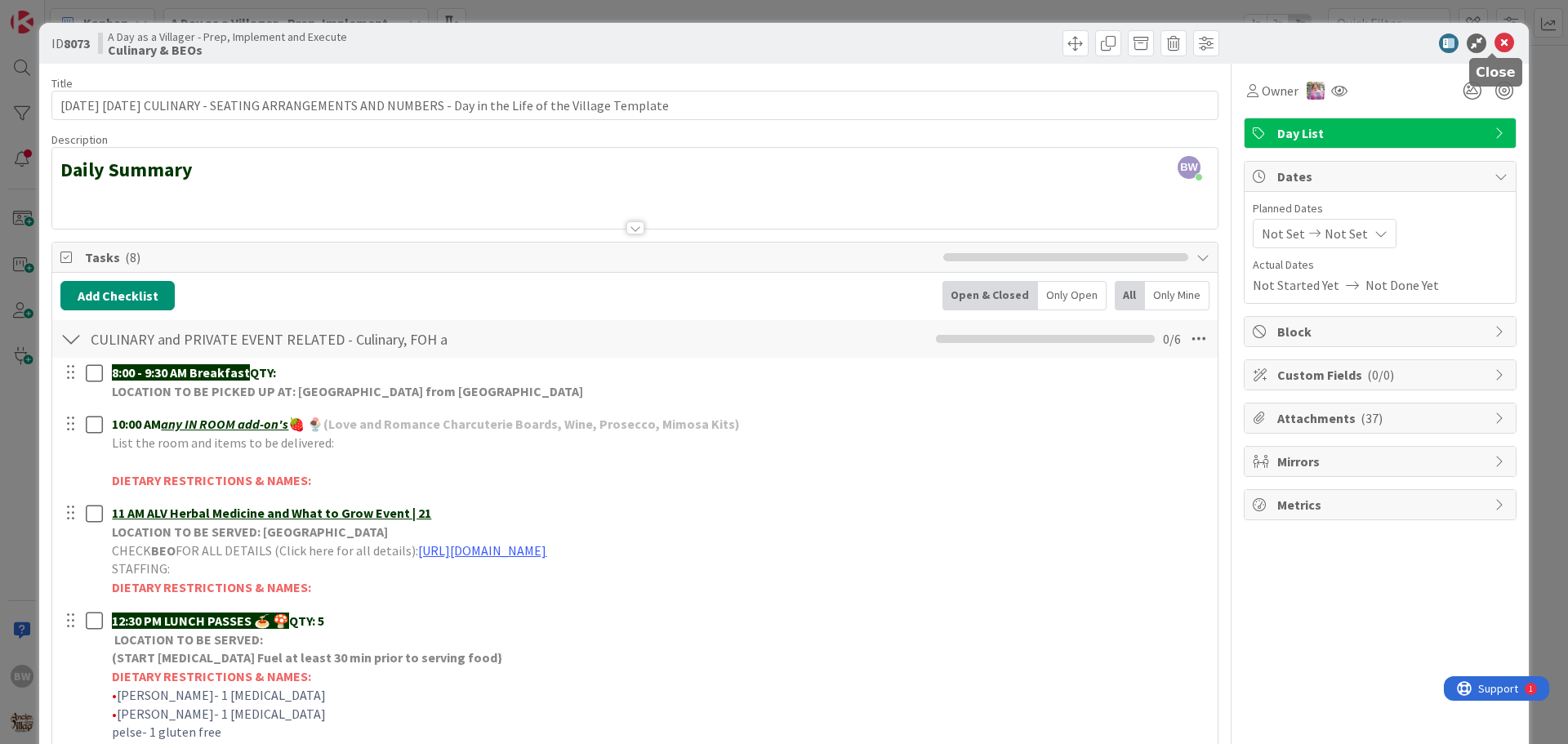
click at [1496, 38] on icon at bounding box center [1504, 43] width 19 height 19
